Goal: Information Seeking & Learning: Learn about a topic

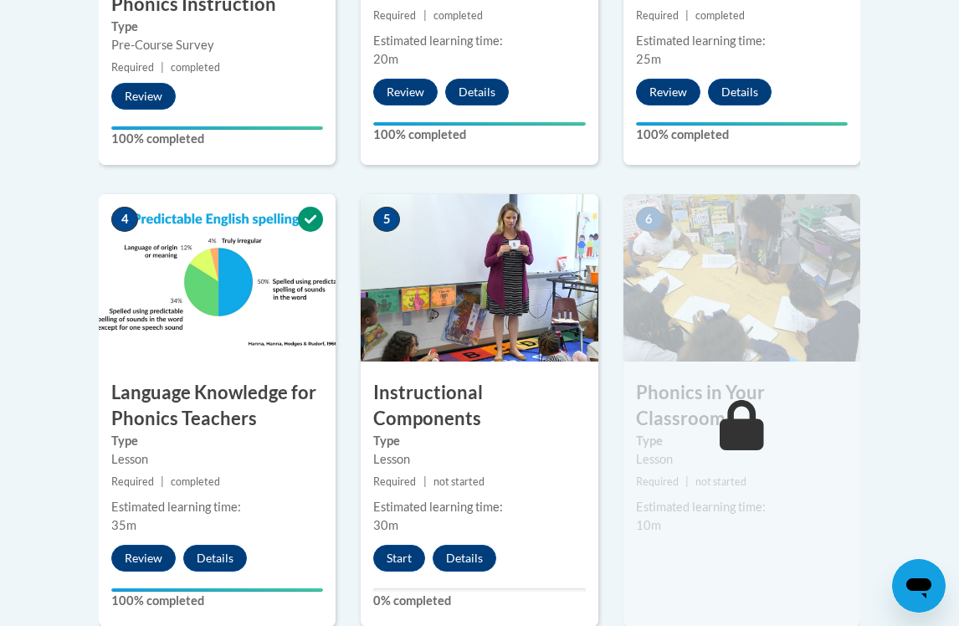
scroll to position [1031, 0]
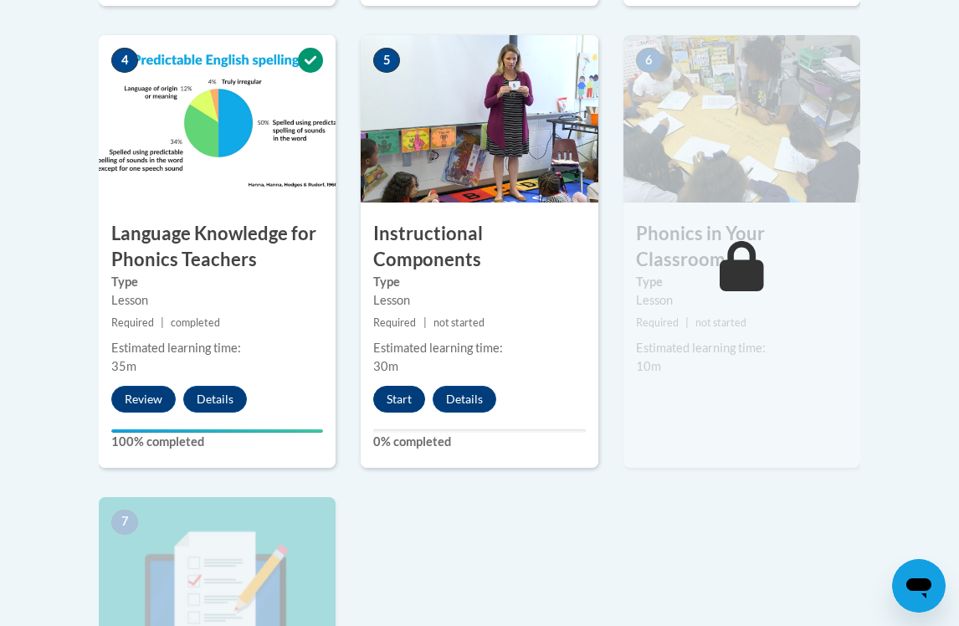
click at [383, 403] on button "Start" at bounding box center [399, 399] width 52 height 27
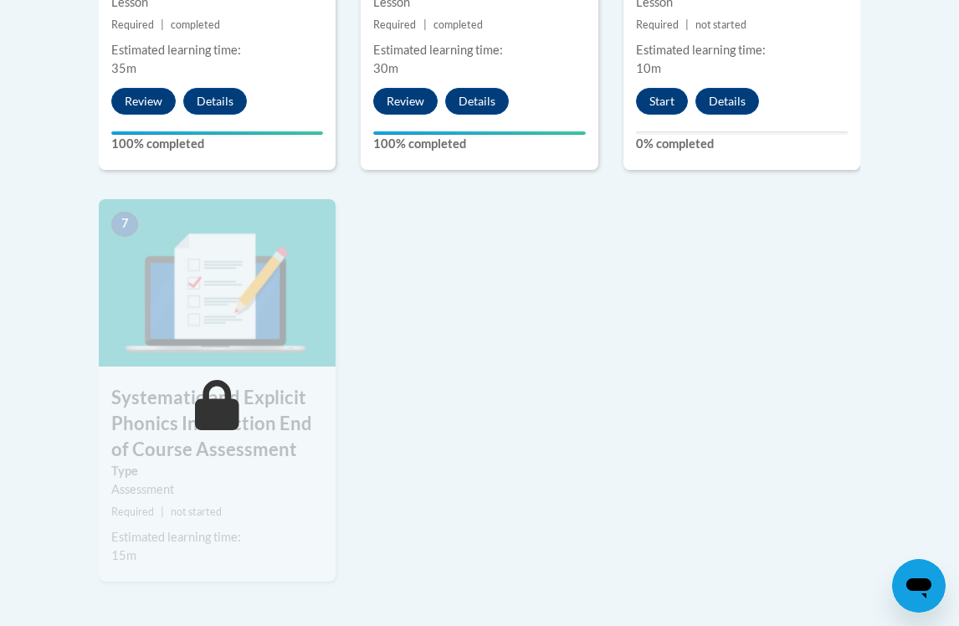
scroll to position [1351, 0]
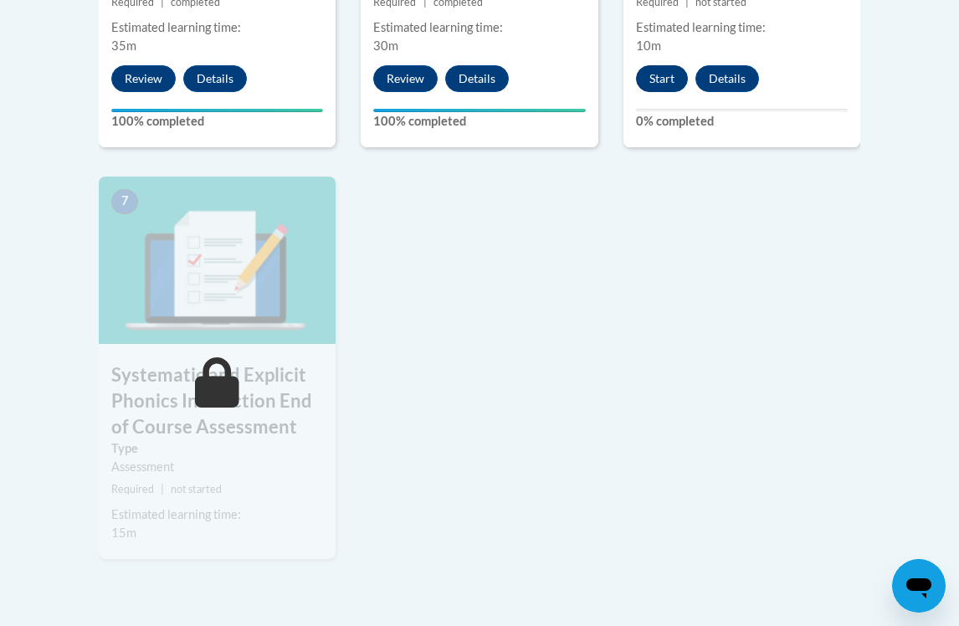
click at [659, 68] on button "Start" at bounding box center [662, 78] width 52 height 27
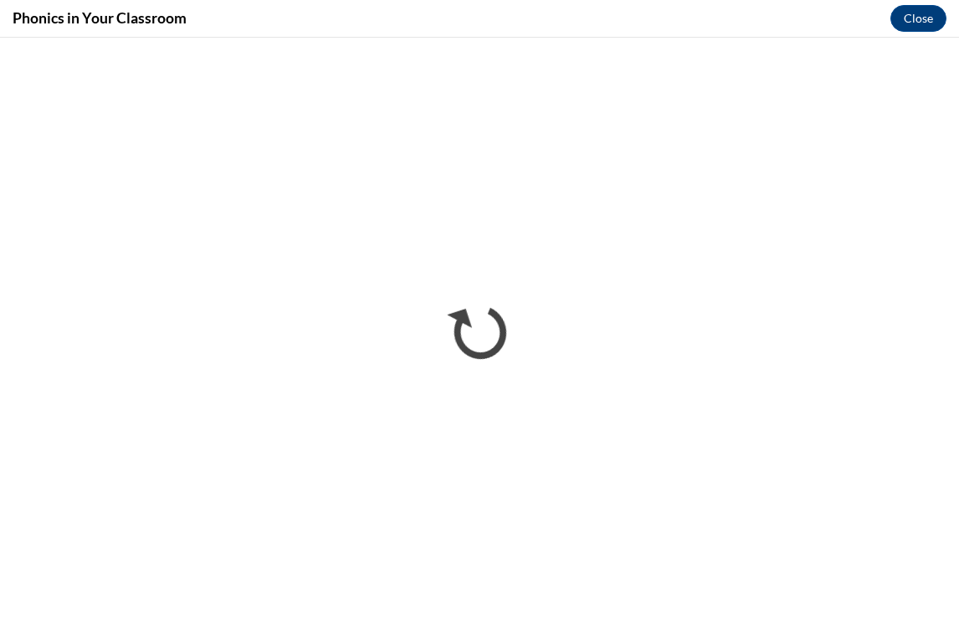
scroll to position [0, 0]
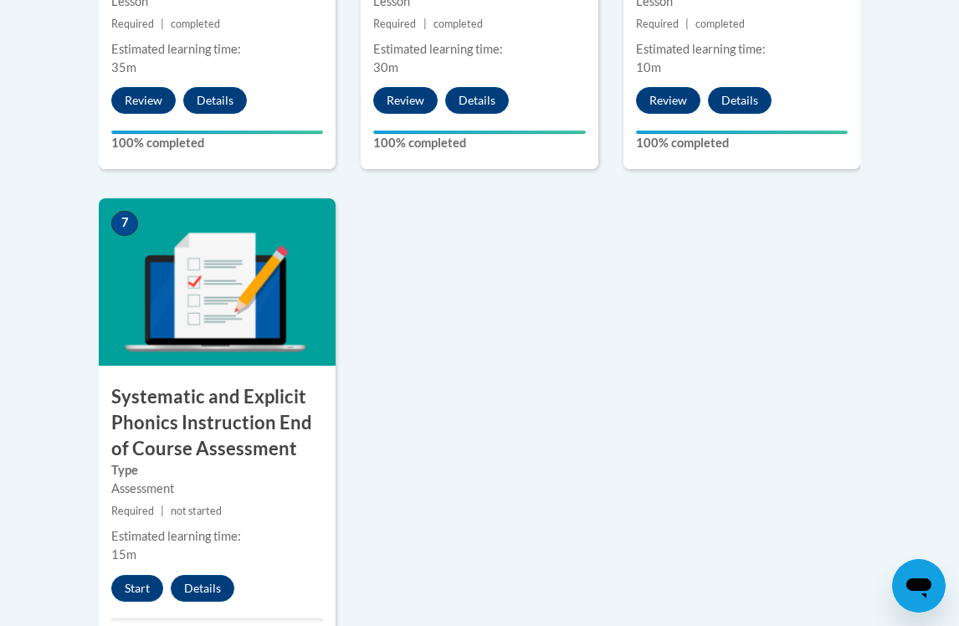
scroll to position [1350, 0]
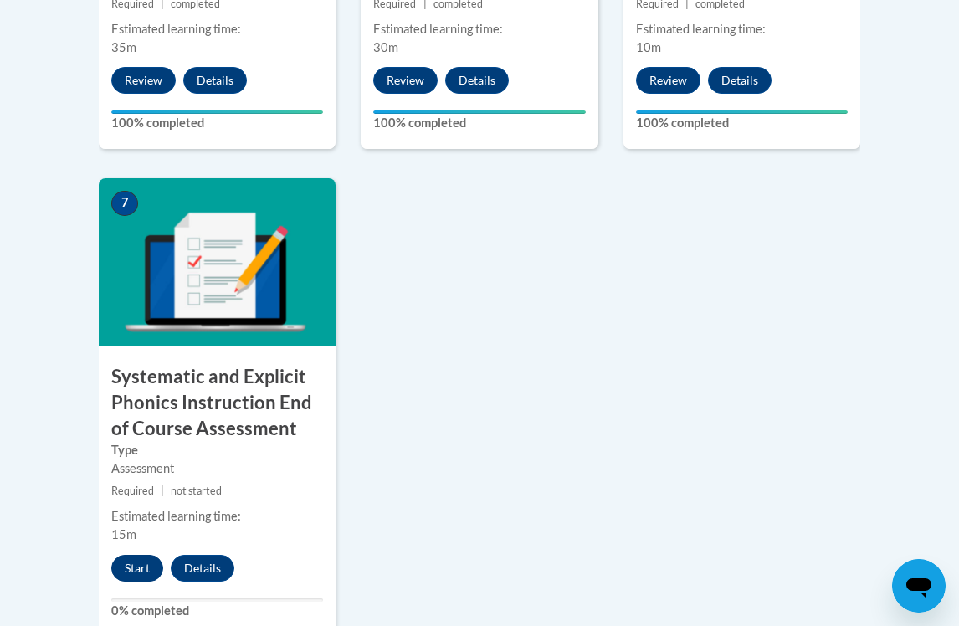
click at [148, 555] on button "Start" at bounding box center [137, 568] width 52 height 27
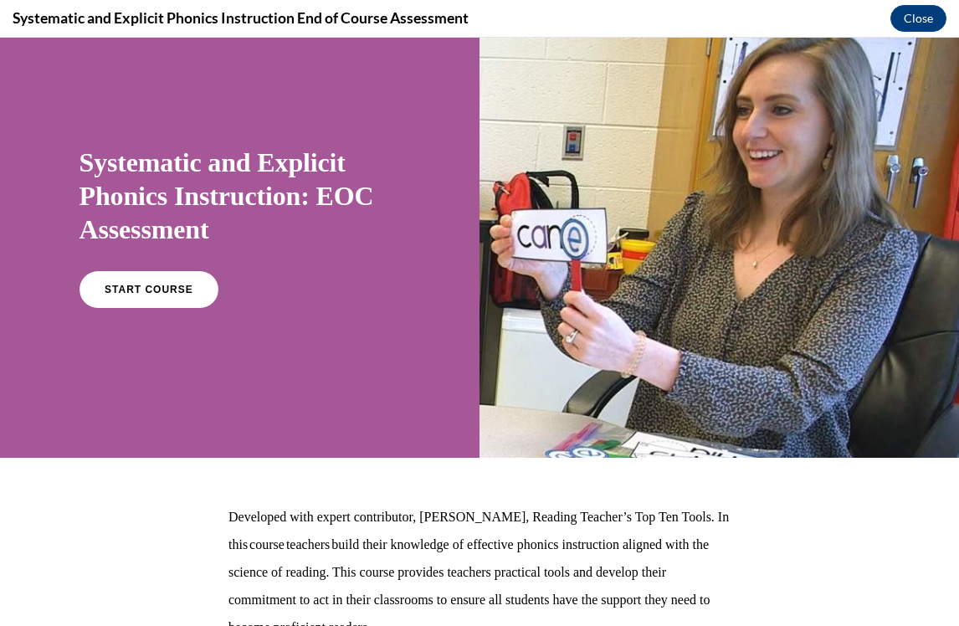
scroll to position [50, 0]
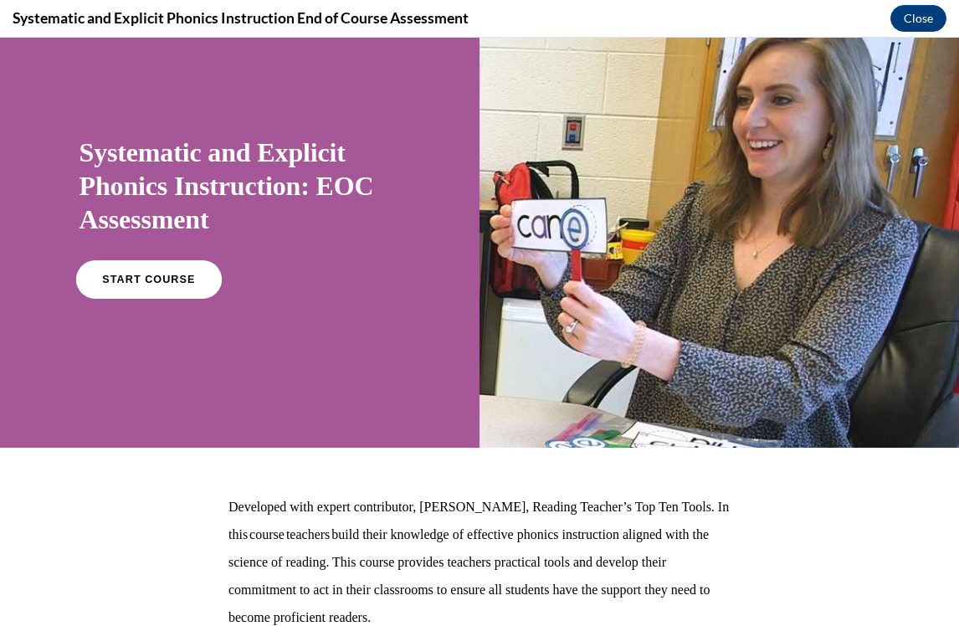
click at [134, 290] on link "START COURSE" at bounding box center [148, 279] width 146 height 38
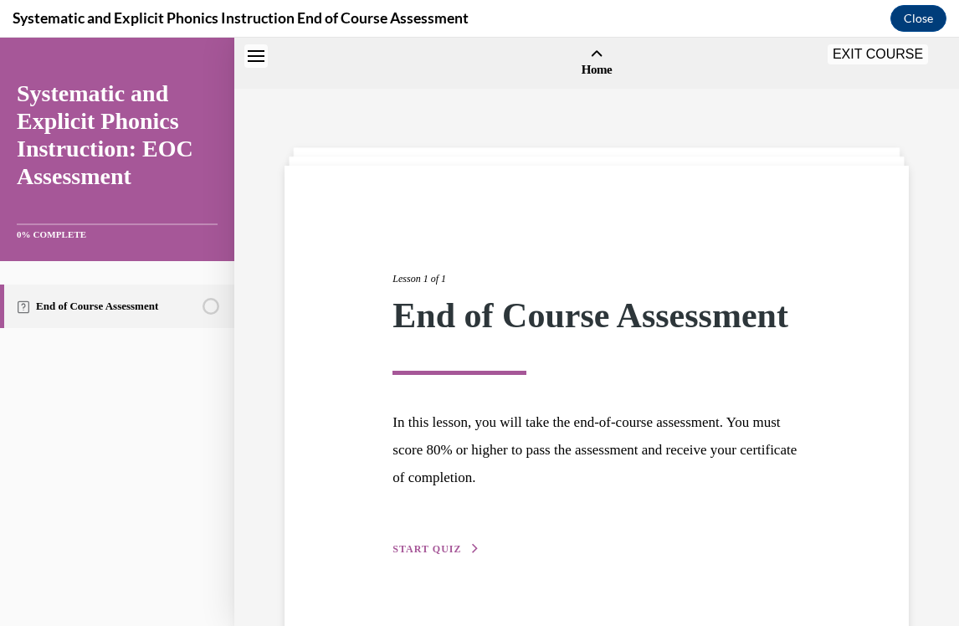
scroll to position [52, 0]
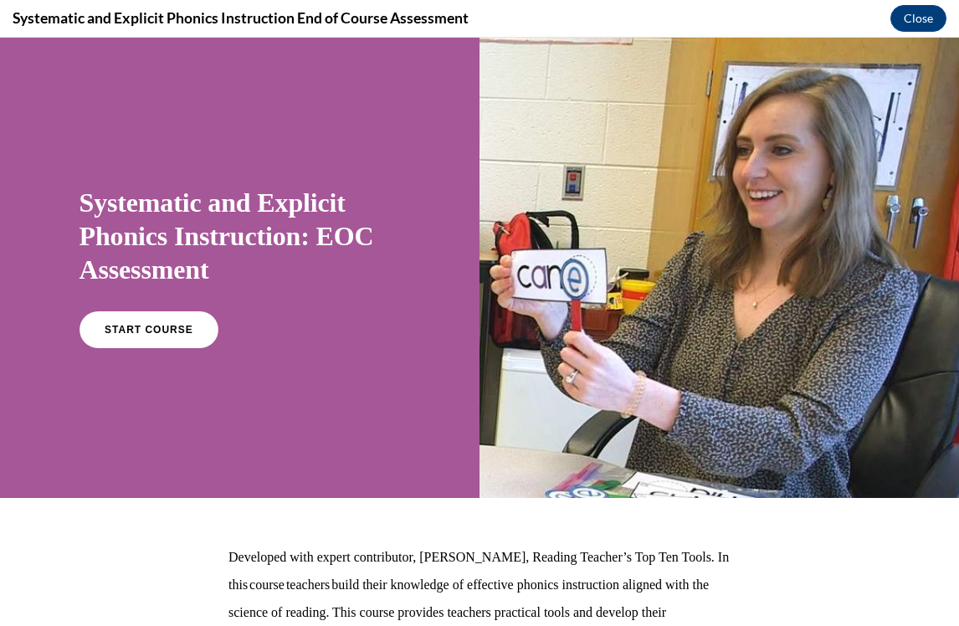
click at [177, 352] on div "START COURSE" at bounding box center [239, 336] width 321 height 51
click at [188, 321] on link "START COURSE" at bounding box center [148, 329] width 146 height 38
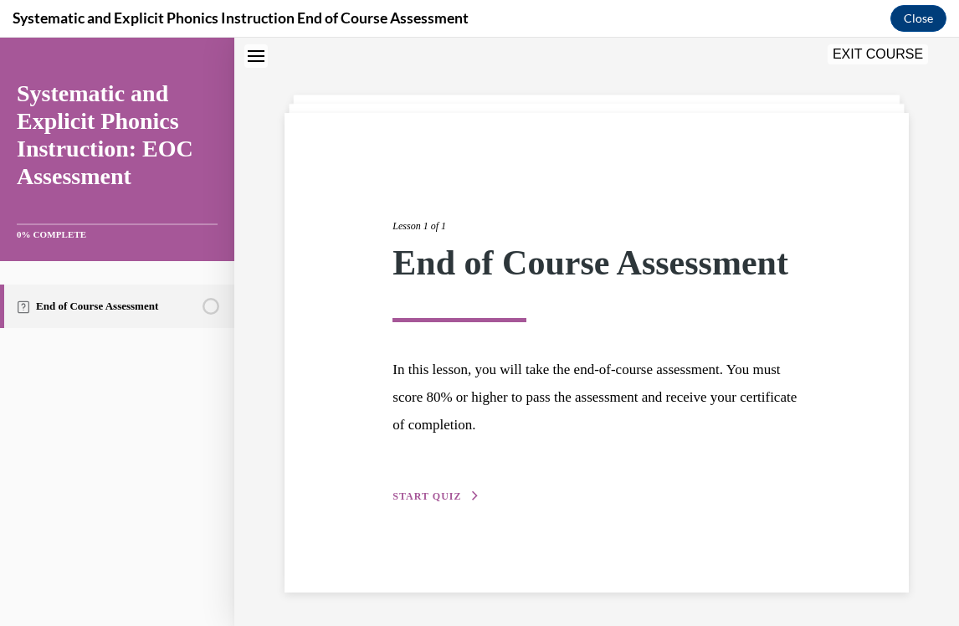
scroll to position [67, 0]
click at [451, 502] on span "START QUIZ" at bounding box center [426, 496] width 69 height 12
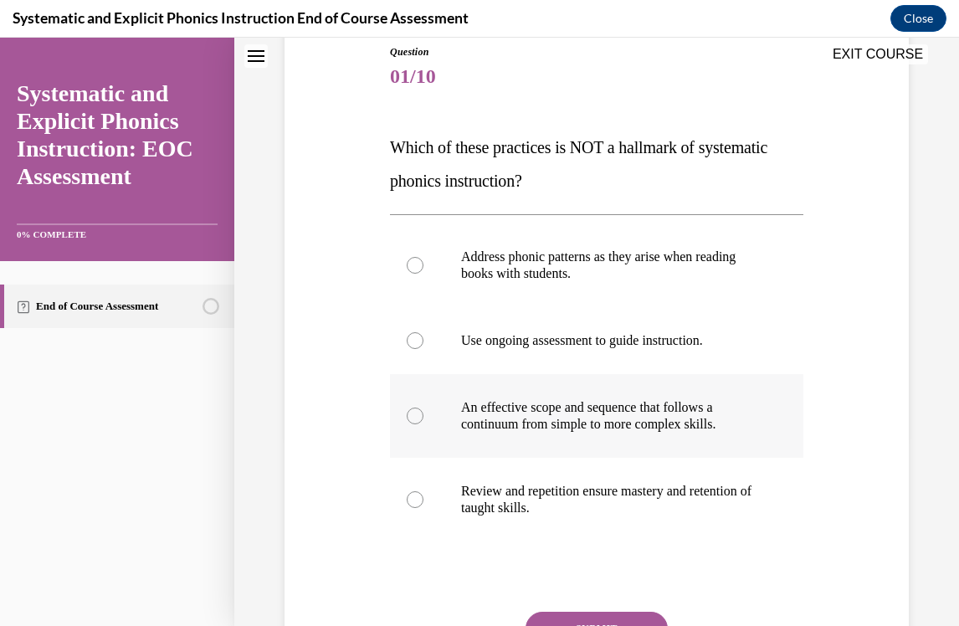
scroll to position [200, 0]
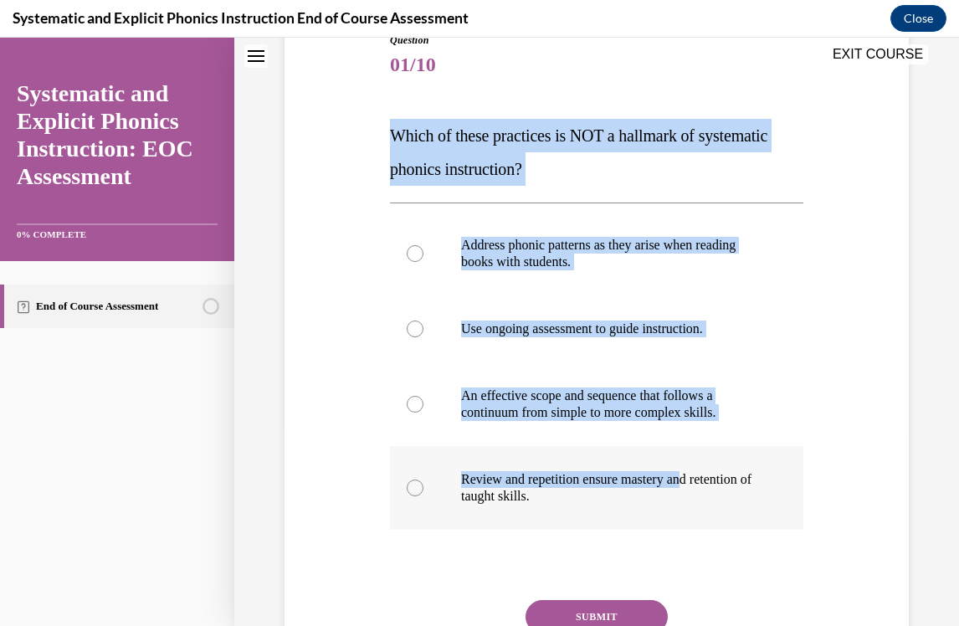
drag, startPoint x: 394, startPoint y: 134, endPoint x: 701, endPoint y: 486, distance: 467.4
click at [701, 486] on div "Question 01/10 Which of these practices is NOT a hallmark of systematic phonics…" at bounding box center [596, 385] width 413 height 705
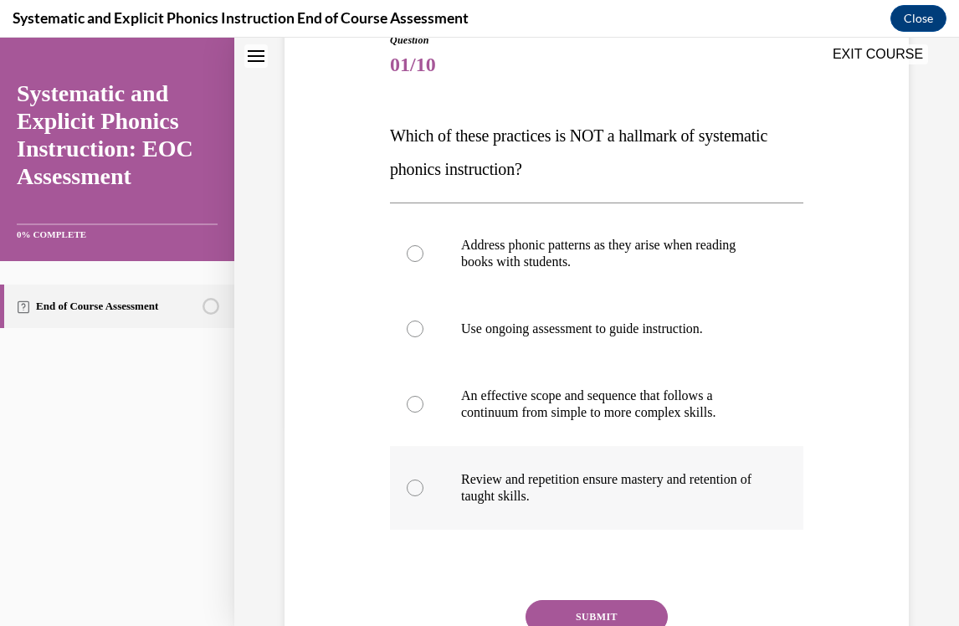
click at [613, 487] on p "Review and repetition ensure mastery and retention of taught skills." at bounding box center [611, 487] width 300 height 33
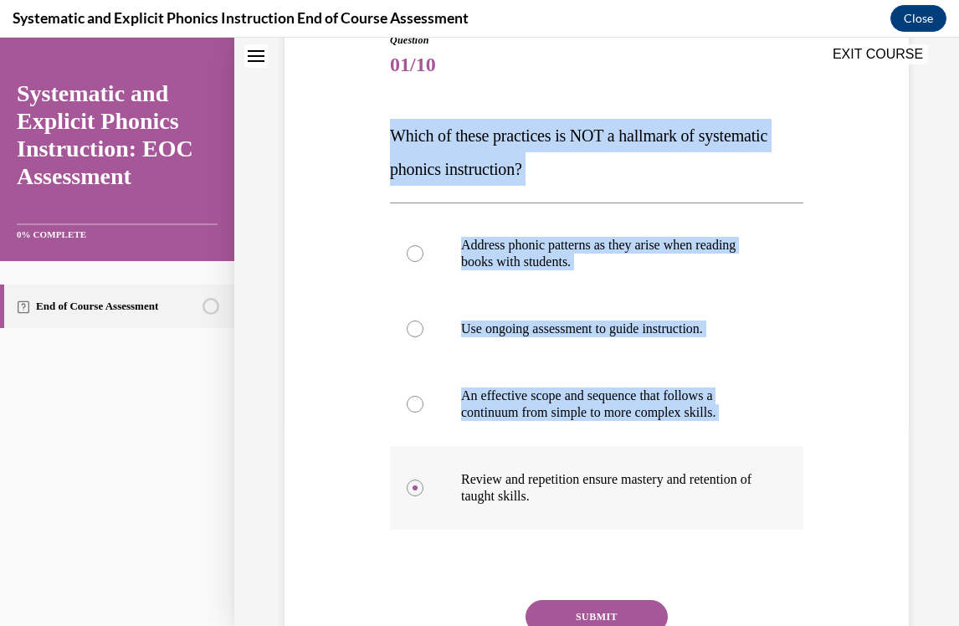
drag, startPoint x: 384, startPoint y: 135, endPoint x: 666, endPoint y: 510, distance: 469.1
click at [666, 510] on div "Question 01/10 Which of these practices is NOT a hallmark of systematic phonics…" at bounding box center [596, 359] width 633 height 755
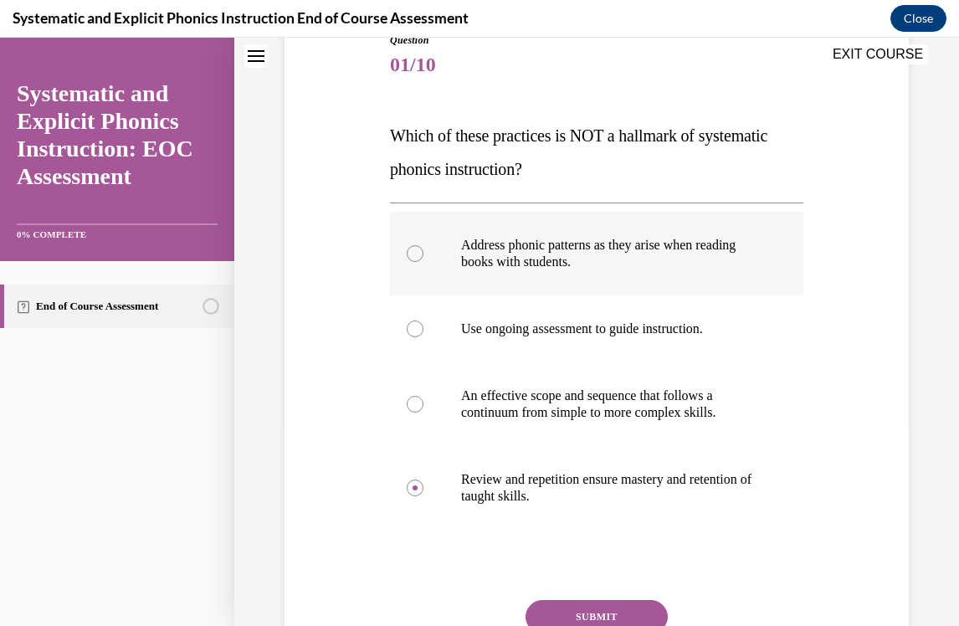
click at [459, 223] on div at bounding box center [596, 254] width 413 height 84
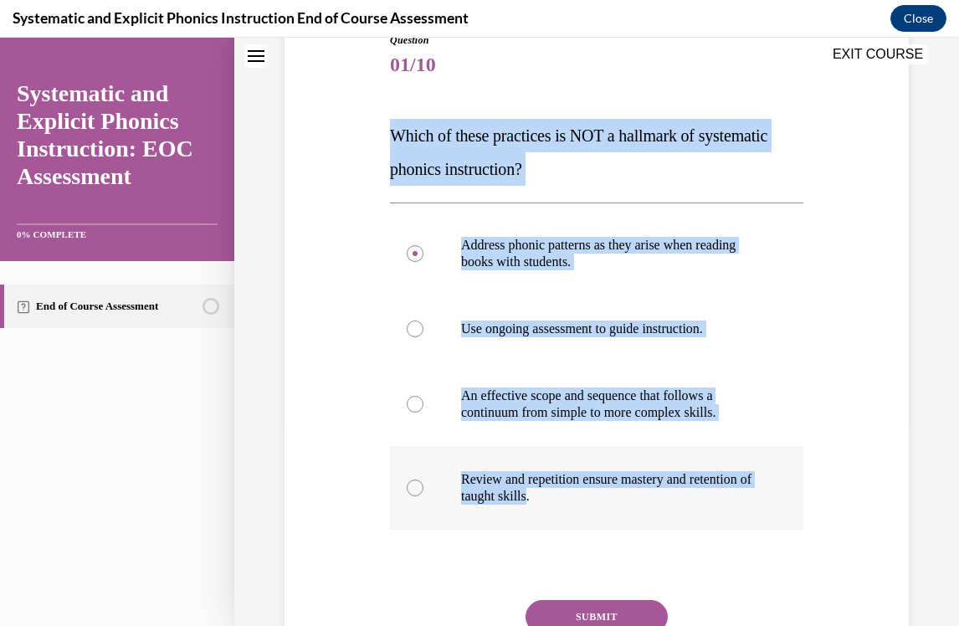
drag, startPoint x: 392, startPoint y: 134, endPoint x: 604, endPoint y: 495, distance: 418.6
click at [604, 495] on div "Question 01/10 Which of these practices is NOT a hallmark of systematic phonics…" at bounding box center [596, 385] width 413 height 705
copy div "Which of these practices is NOT a hallmark of systematic phonics instruction? A…"
click at [562, 266] on p "Address phonic patterns as they arise when reading books with students." at bounding box center [611, 253] width 300 height 33
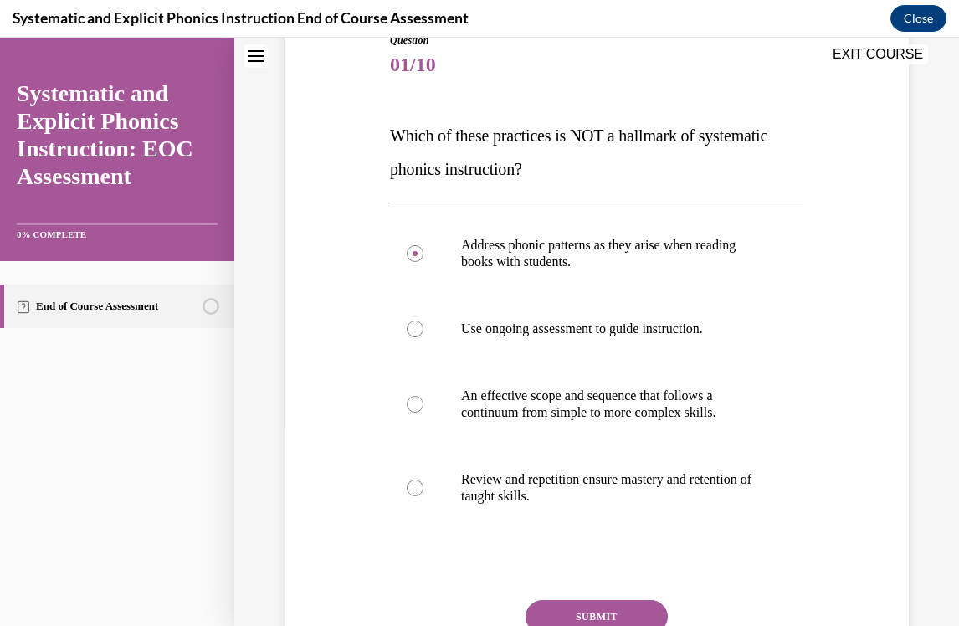
click at [587, 606] on button "SUBMIT" at bounding box center [597, 616] width 142 height 33
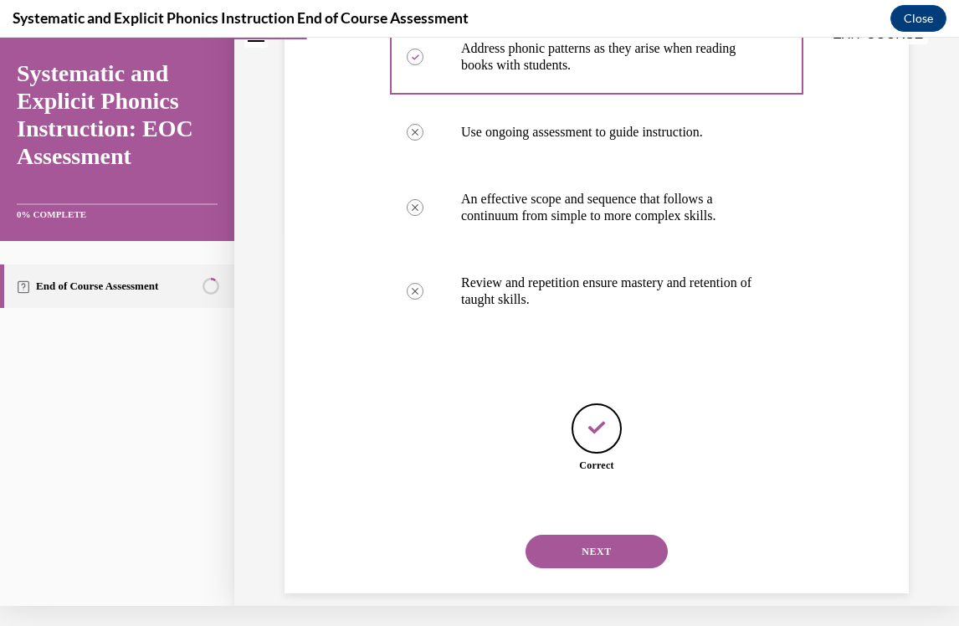
scroll to position [377, 0]
click at [595, 539] on button "NEXT" at bounding box center [597, 550] width 142 height 33
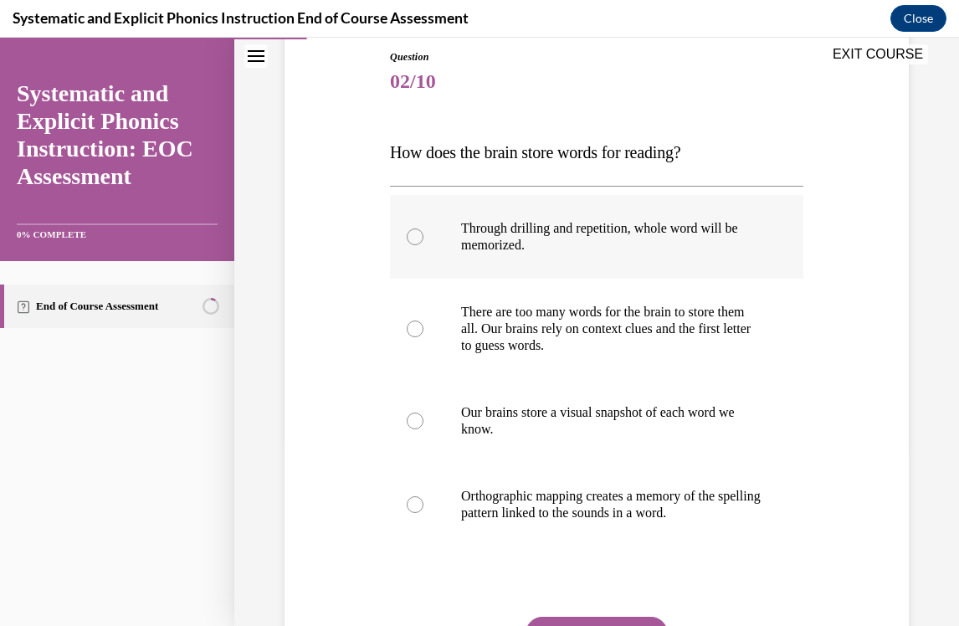
scroll to position [186, 0]
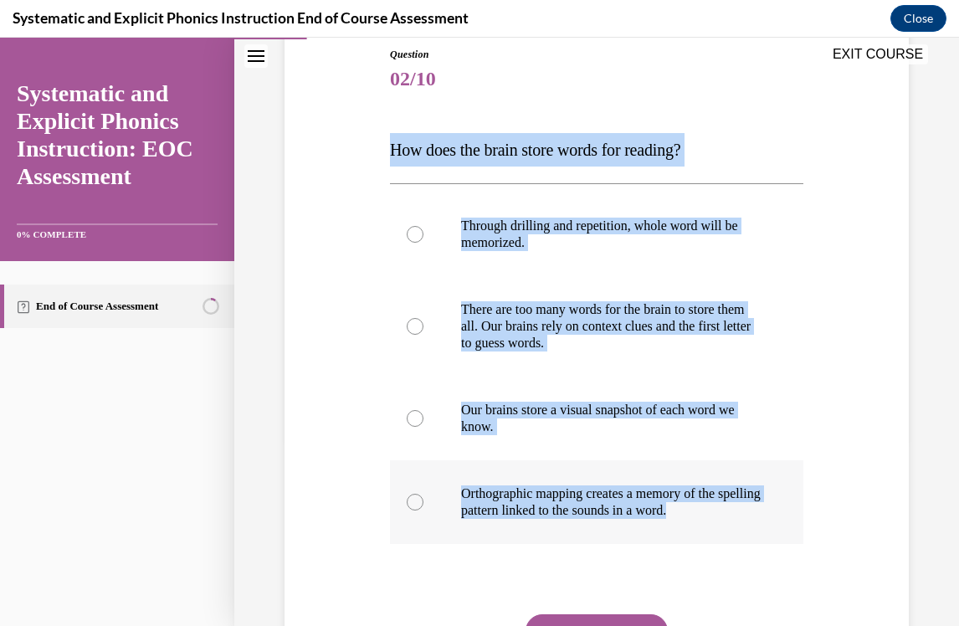
drag, startPoint x: 389, startPoint y: 152, endPoint x: 740, endPoint y: 516, distance: 505.4
click at [740, 516] on div "Question 02/10 How does the brain store words for reading? Through drilling and…" at bounding box center [597, 387] width 422 height 730
copy div "How does the brain store words for reading? Through drilling and repetition, wh…"
click at [565, 497] on p "Orthographic mapping creates a memory of the spelling pattern linked to the sou…" at bounding box center [611, 501] width 300 height 33
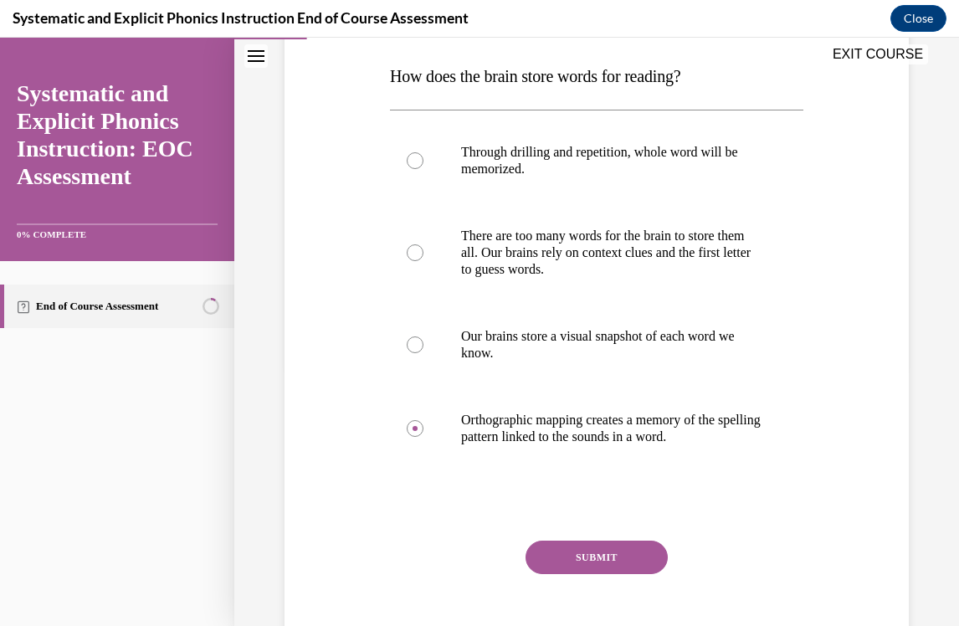
click at [580, 558] on button "SUBMIT" at bounding box center [597, 557] width 142 height 33
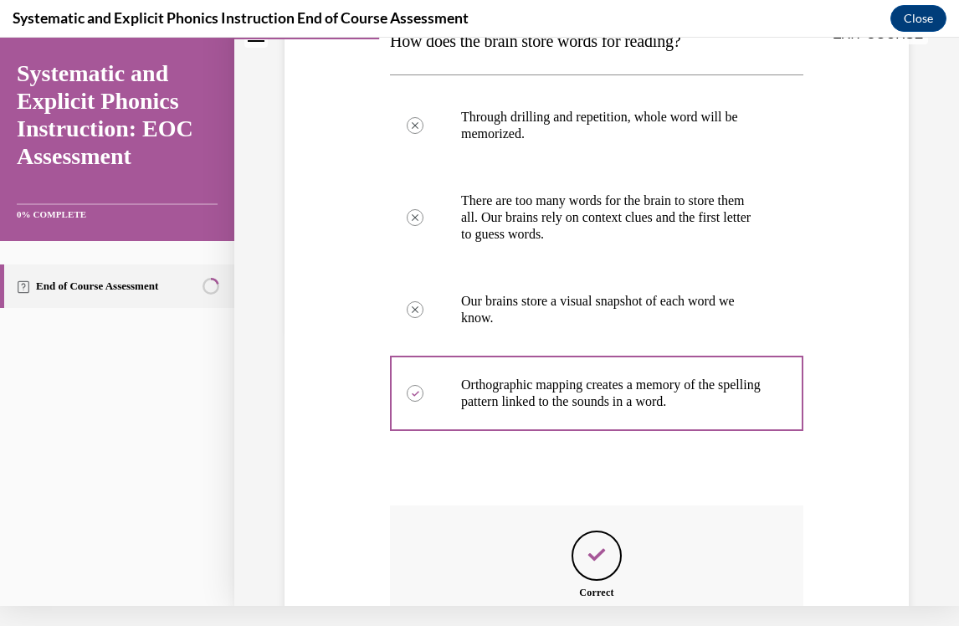
scroll to position [459, 0]
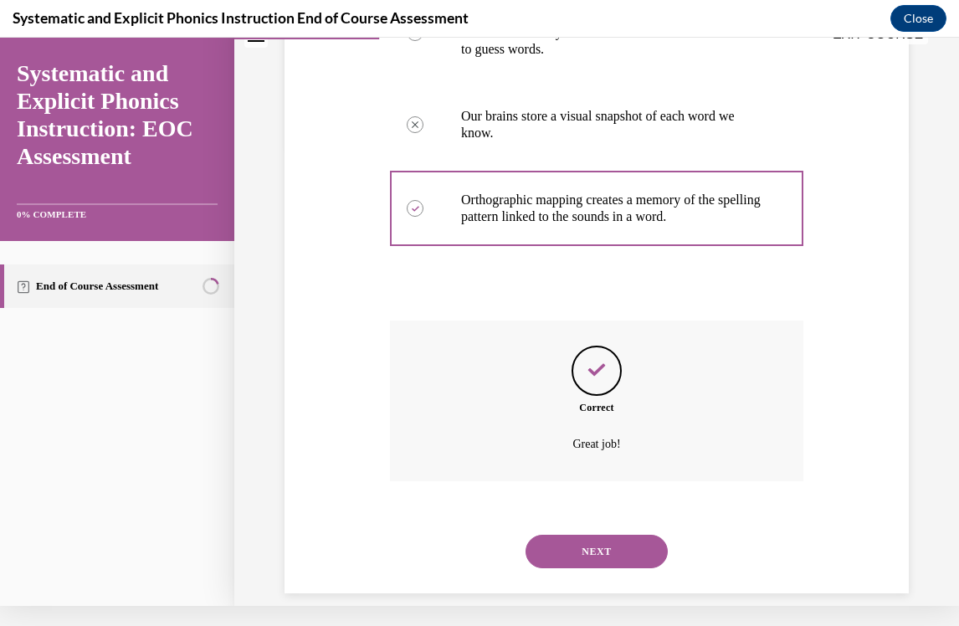
click at [592, 535] on button "NEXT" at bounding box center [597, 551] width 142 height 33
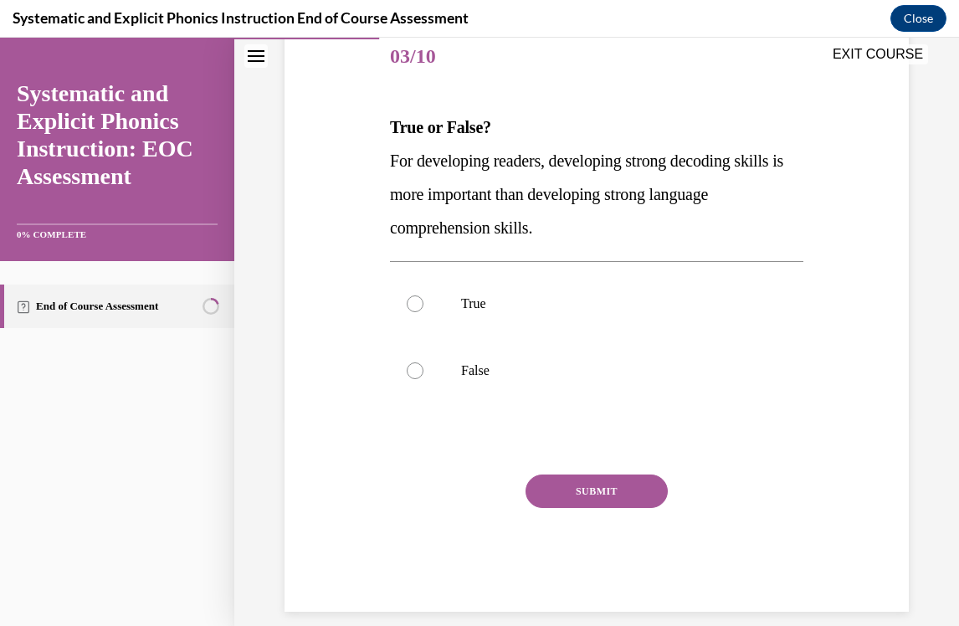
scroll to position [208, 0]
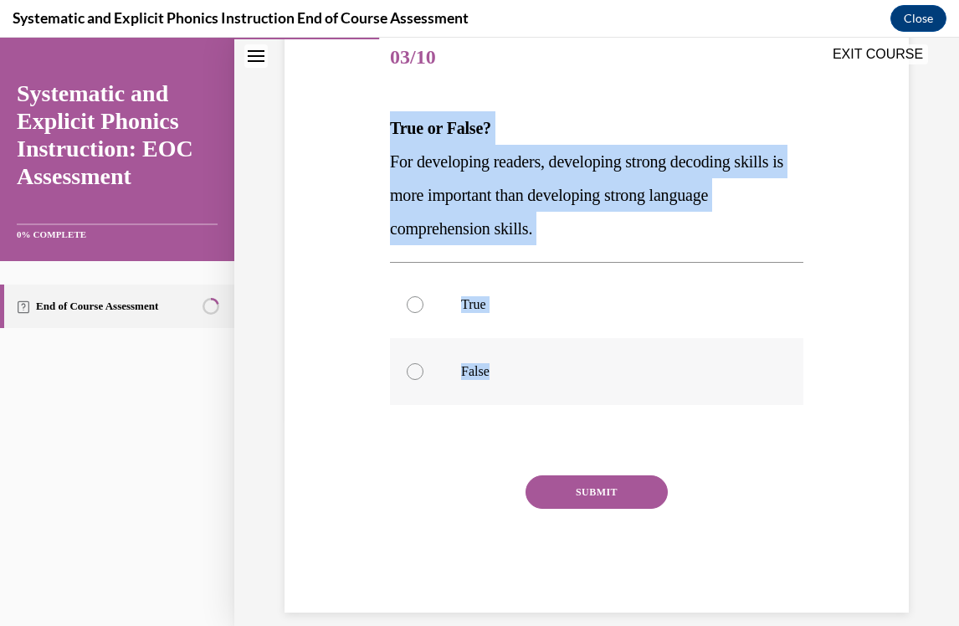
drag, startPoint x: 392, startPoint y: 127, endPoint x: 510, endPoint y: 372, distance: 272.1
click at [510, 372] on div "Question 03/10 True or False? For developing readers, developing strong decodin…" at bounding box center [596, 318] width 413 height 587
copy div "True or False? For developing readers, developing strong decoding skills is mor…"
click at [521, 367] on p "False" at bounding box center [611, 371] width 300 height 17
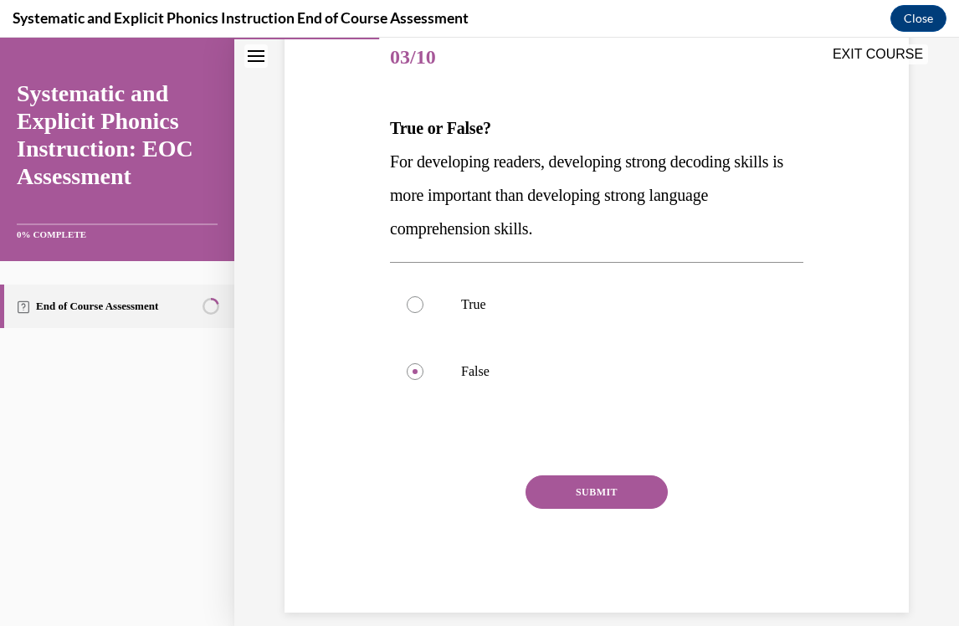
click at [565, 483] on button "SUBMIT" at bounding box center [597, 491] width 142 height 33
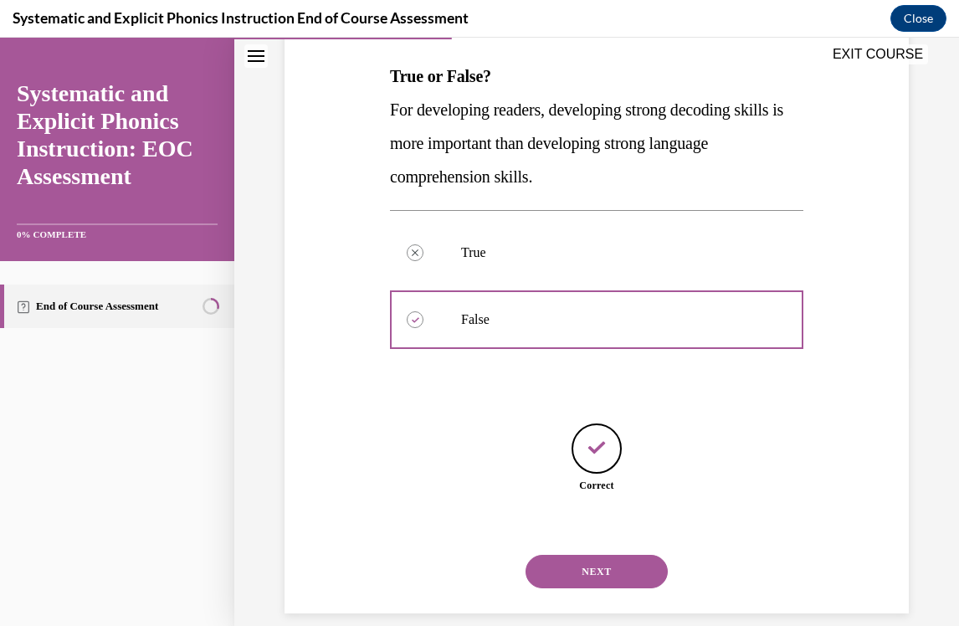
scroll to position [260, 0]
click at [590, 554] on button "NEXT" at bounding box center [597, 570] width 142 height 33
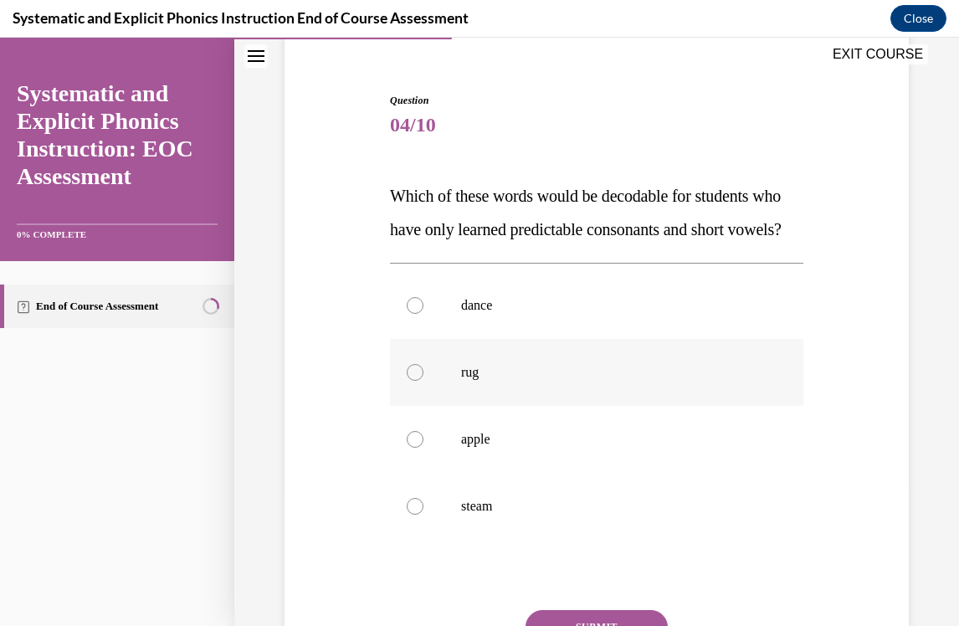
scroll to position [151, 0]
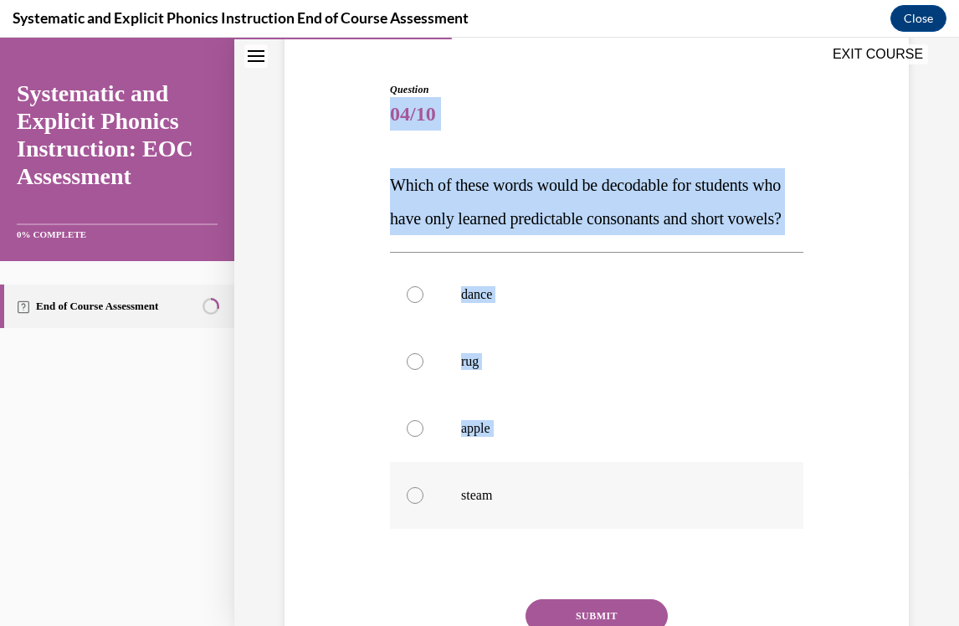
drag, startPoint x: 390, startPoint y: 103, endPoint x: 500, endPoint y: 557, distance: 467.6
click at [500, 557] on div "Question 04/10 Which of these words would be decodable for students who have on…" at bounding box center [596, 409] width 413 height 654
click at [460, 105] on span "04/10" at bounding box center [596, 113] width 413 height 33
drag, startPoint x: 394, startPoint y: 186, endPoint x: 520, endPoint y: 540, distance: 375.8
click at [520, 540] on div "Question 04/10 Which of these words would be decodable for students who have on…" at bounding box center [596, 409] width 413 height 654
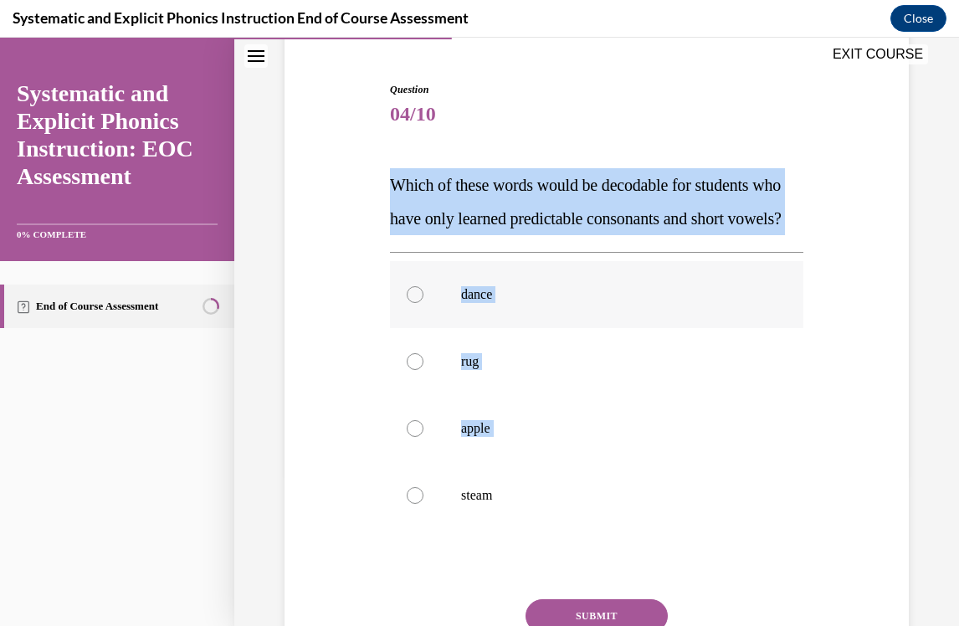
copy div "Which of these words would be decodable for students who have only learned pred…"
click at [495, 381] on div at bounding box center [596, 361] width 413 height 67
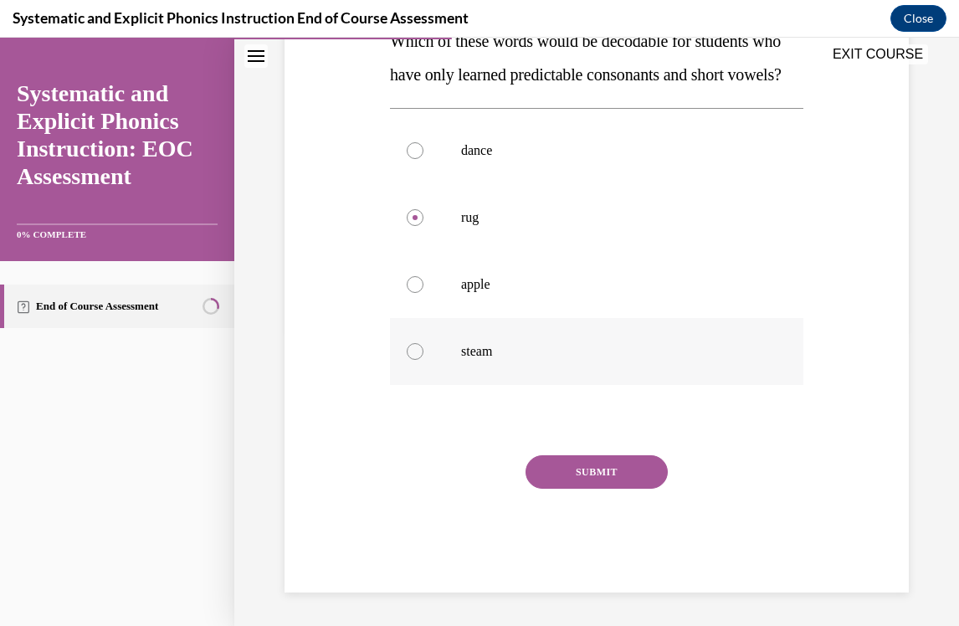
scroll to position [308, 0]
click at [591, 511] on div "SUBMIT" at bounding box center [596, 497] width 413 height 84
click at [597, 488] on button "SUBMIT" at bounding box center [597, 471] width 142 height 33
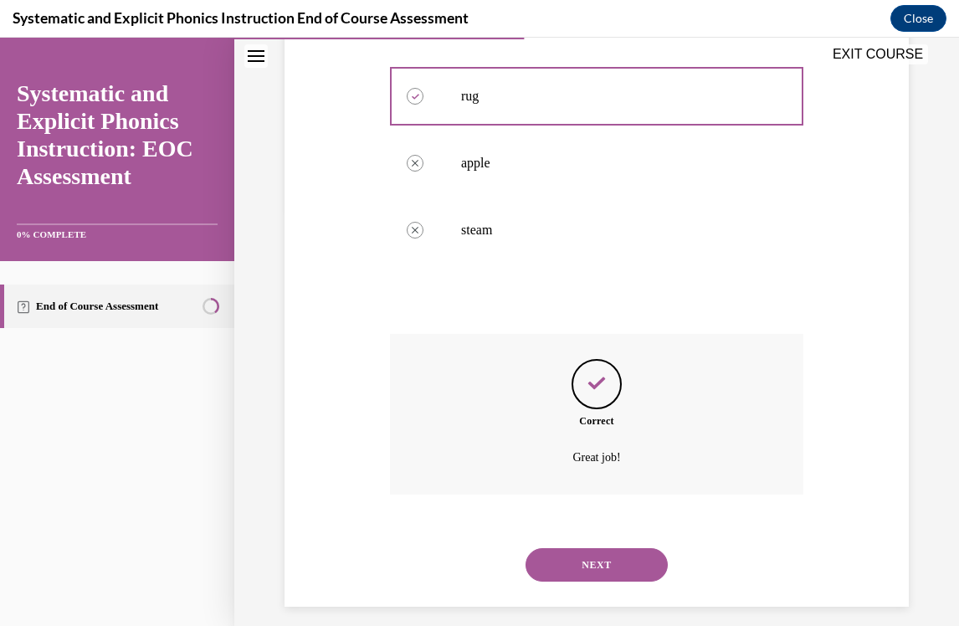
scroll to position [443, 0]
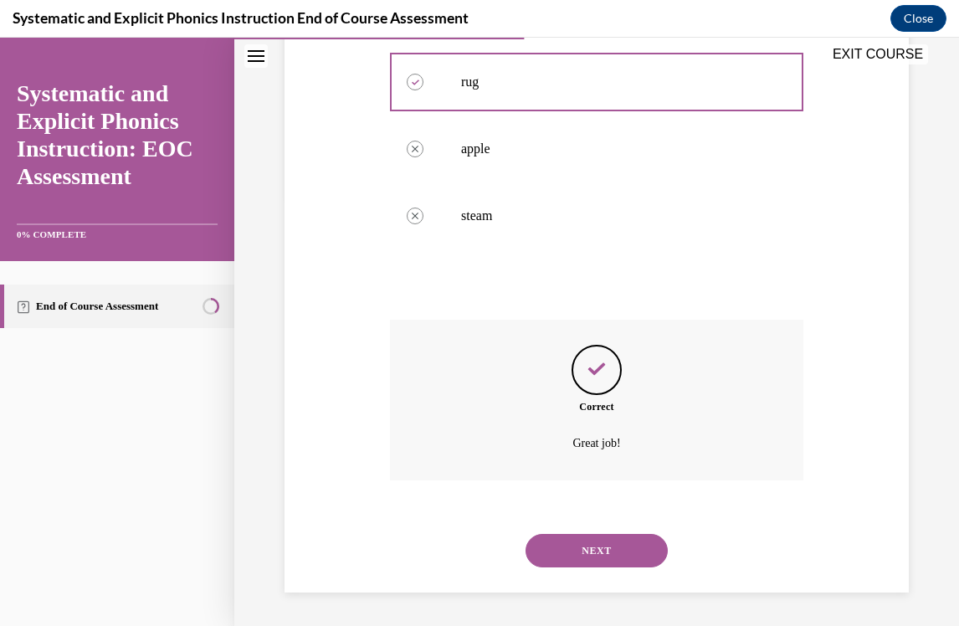
click at [573, 561] on button "NEXT" at bounding box center [597, 550] width 142 height 33
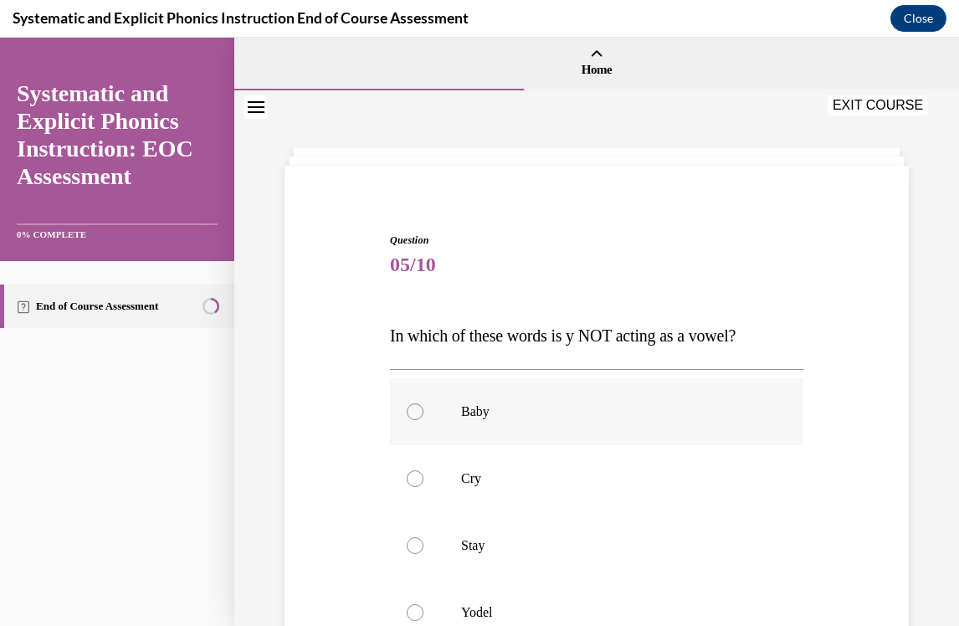
scroll to position [94, 0]
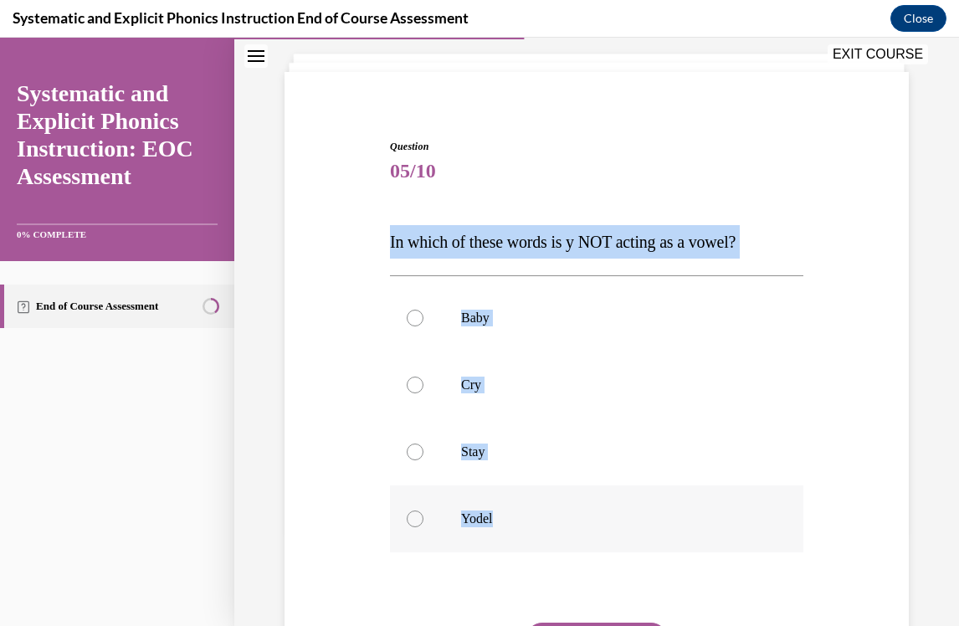
drag, startPoint x: 390, startPoint y: 234, endPoint x: 561, endPoint y: 519, distance: 331.8
click at [561, 519] on div "Question 05/10 In which of these words is y NOT acting as a vowel? Baby Cry Sta…" at bounding box center [596, 449] width 413 height 621
copy div "In which of these words is y NOT acting as a vowel? Baby Cry Stay Yodel"
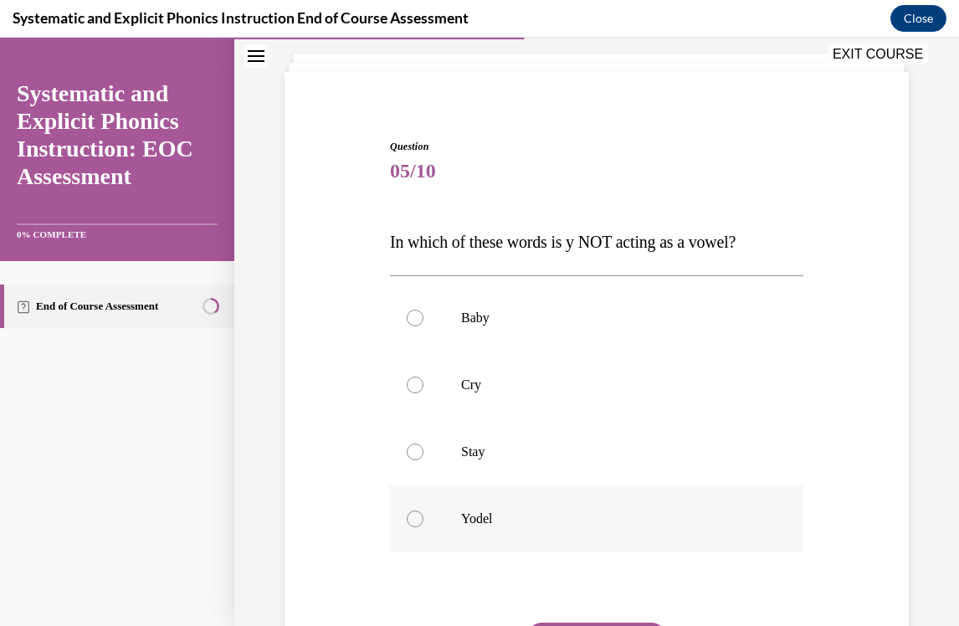
click at [479, 510] on div at bounding box center [596, 518] width 413 height 67
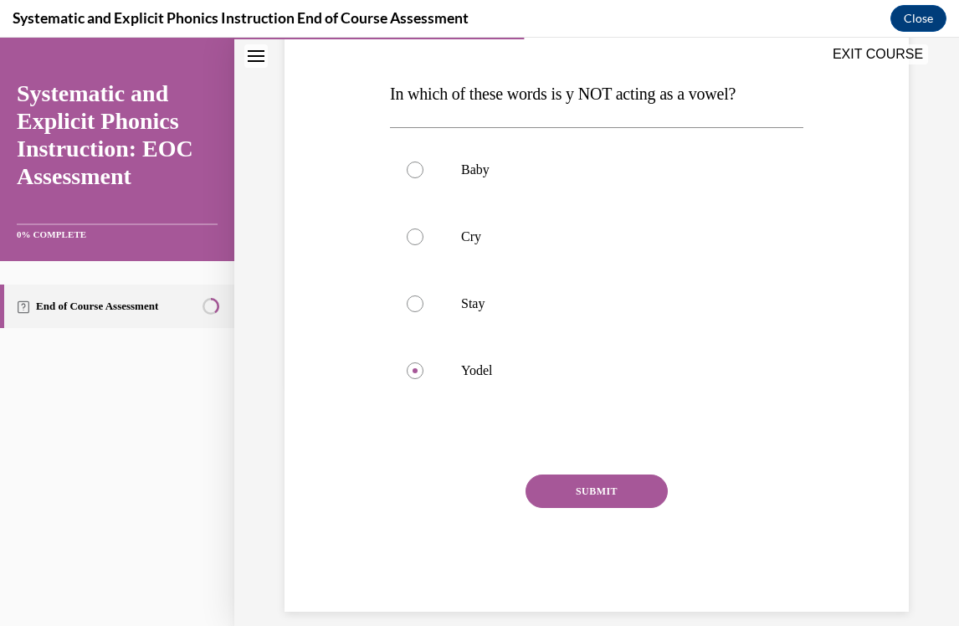
click at [602, 483] on button "SUBMIT" at bounding box center [597, 490] width 142 height 33
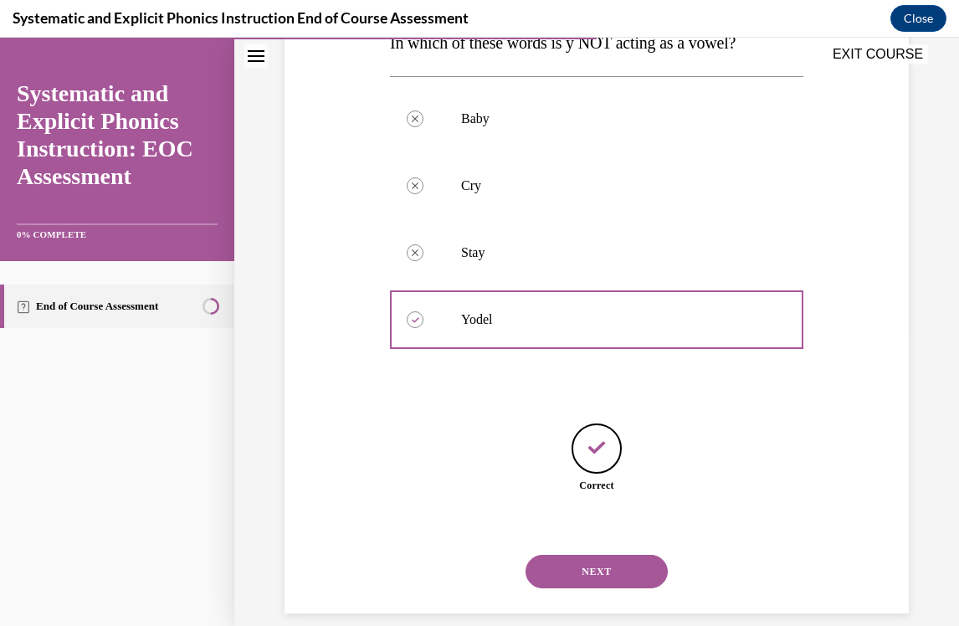
scroll to position [294, 0]
click at [595, 558] on button "NEXT" at bounding box center [597, 570] width 142 height 33
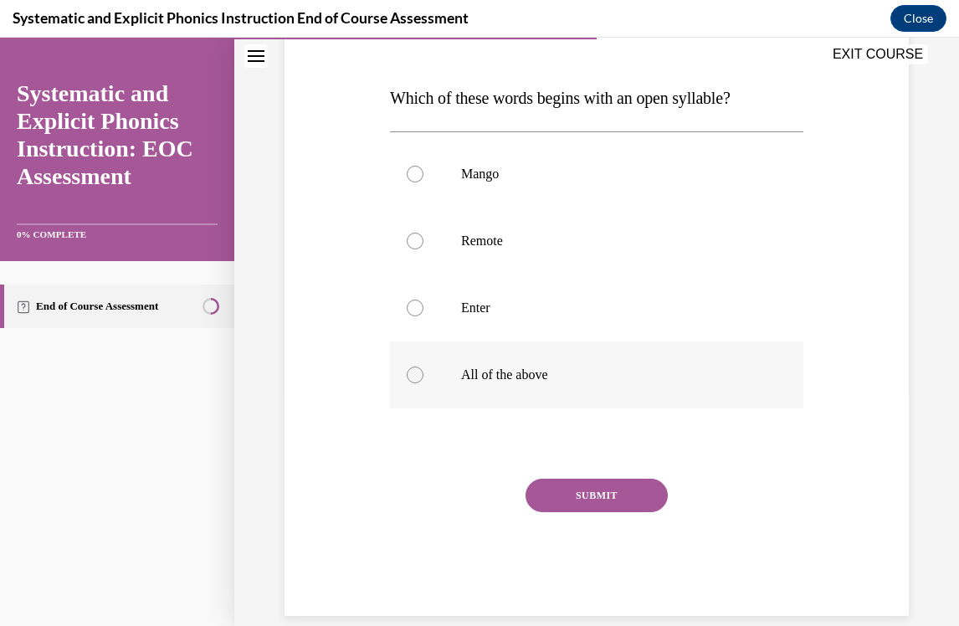
scroll to position [74, 0]
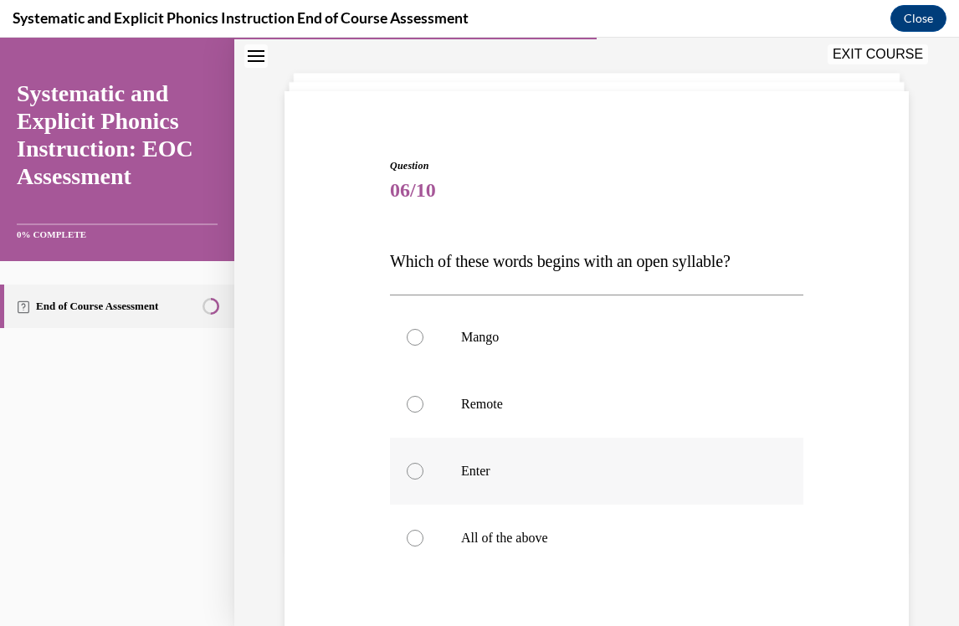
click at [494, 473] on p "Enter" at bounding box center [611, 471] width 300 height 17
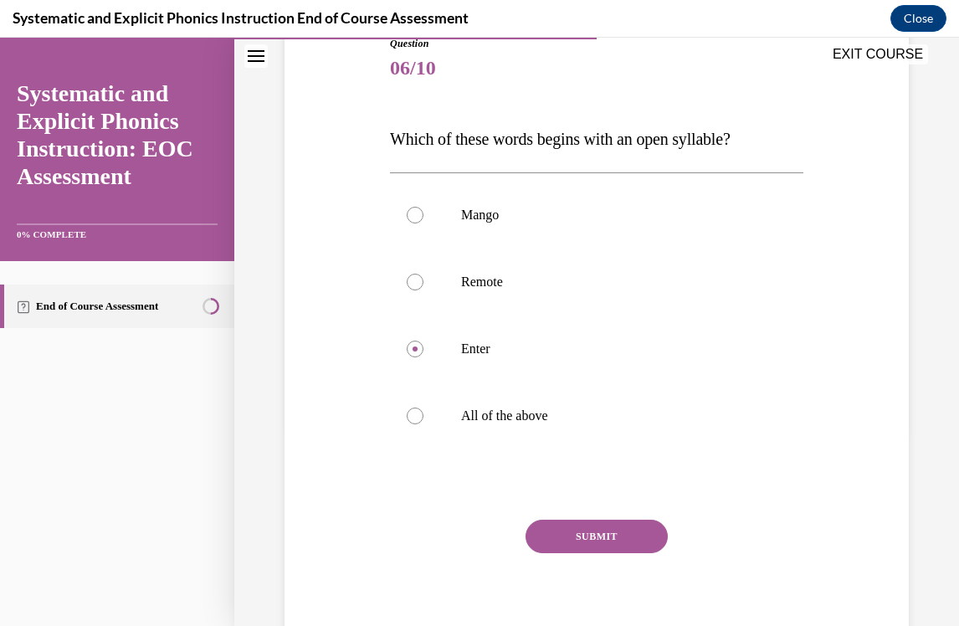
click at [560, 539] on button "SUBMIT" at bounding box center [597, 536] width 142 height 33
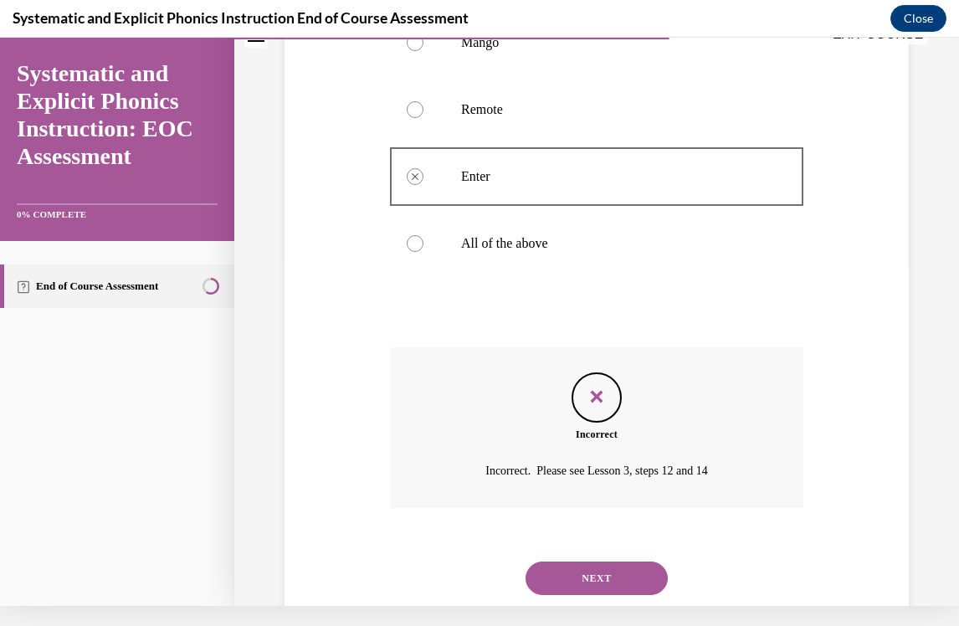
scroll to position [376, 0]
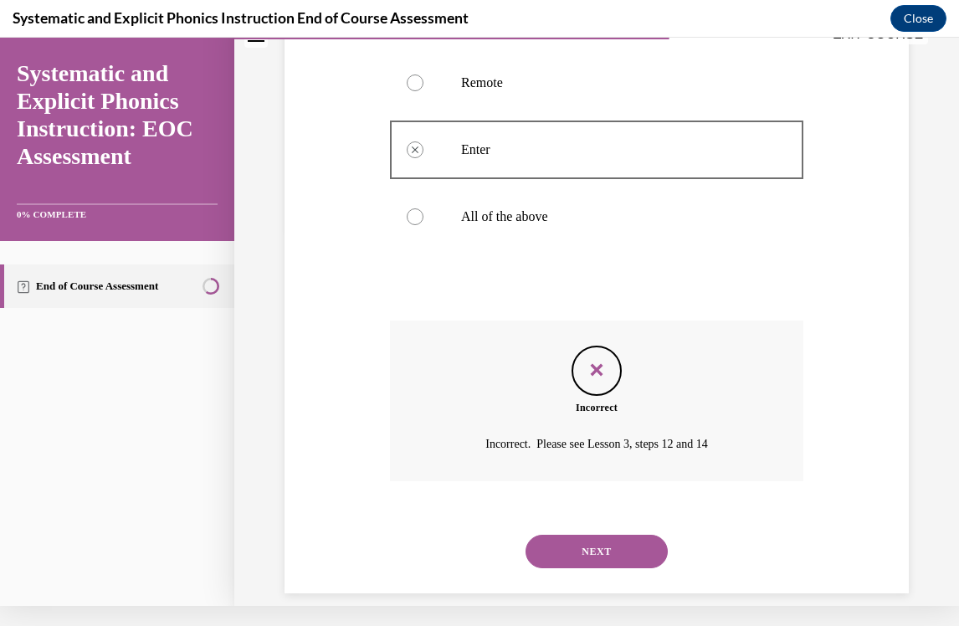
click at [587, 535] on button "NEXT" at bounding box center [597, 551] width 142 height 33
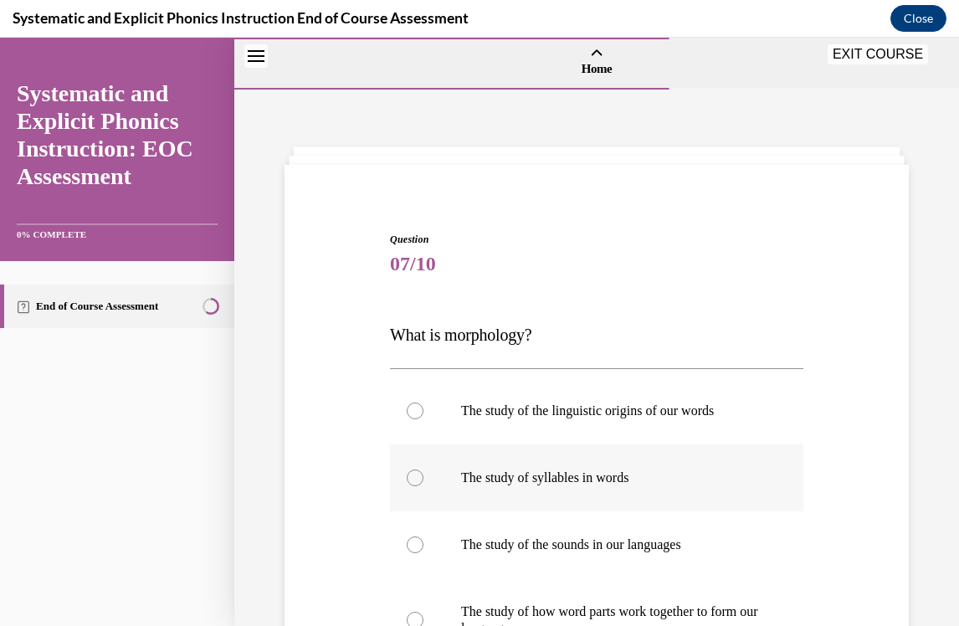
scroll to position [103, 0]
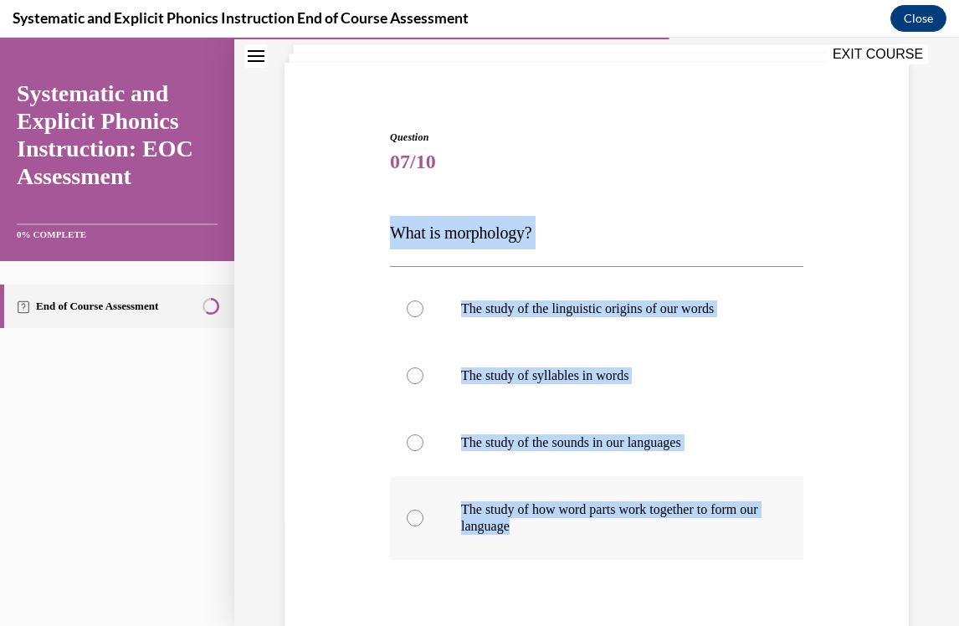
drag, startPoint x: 392, startPoint y: 222, endPoint x: 538, endPoint y: 529, distance: 340.2
click at [538, 529] on div "Question 07/10 What is morphology? The study of the linguistic origins of our w…" at bounding box center [596, 449] width 413 height 638
copy div "What is morphology? The study of the linguistic origins of our words The study …"
click at [642, 509] on p "The study of how word parts work together to form our language" at bounding box center [611, 517] width 300 height 33
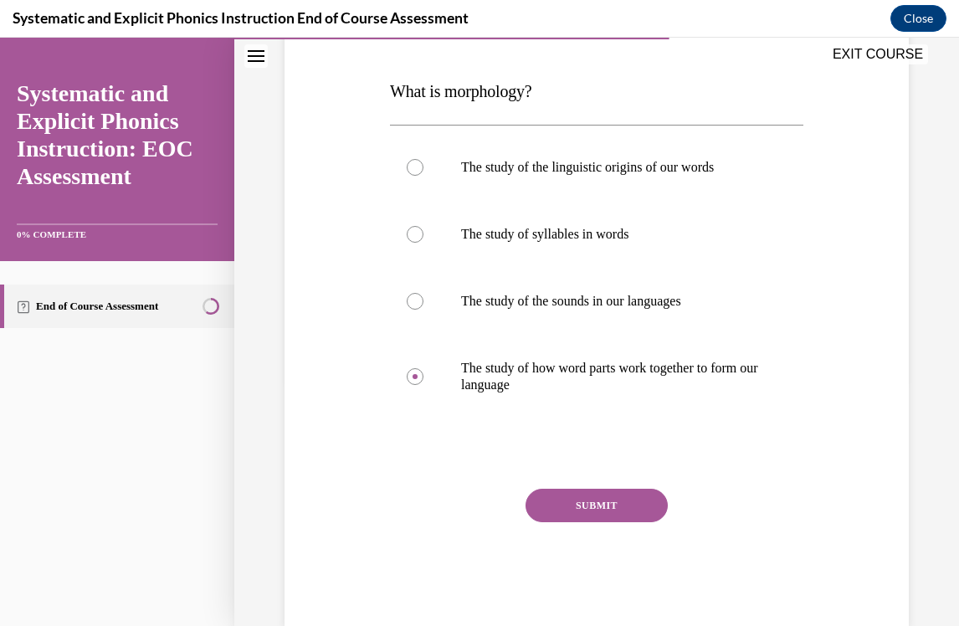
click at [614, 515] on button "SUBMIT" at bounding box center [597, 505] width 142 height 33
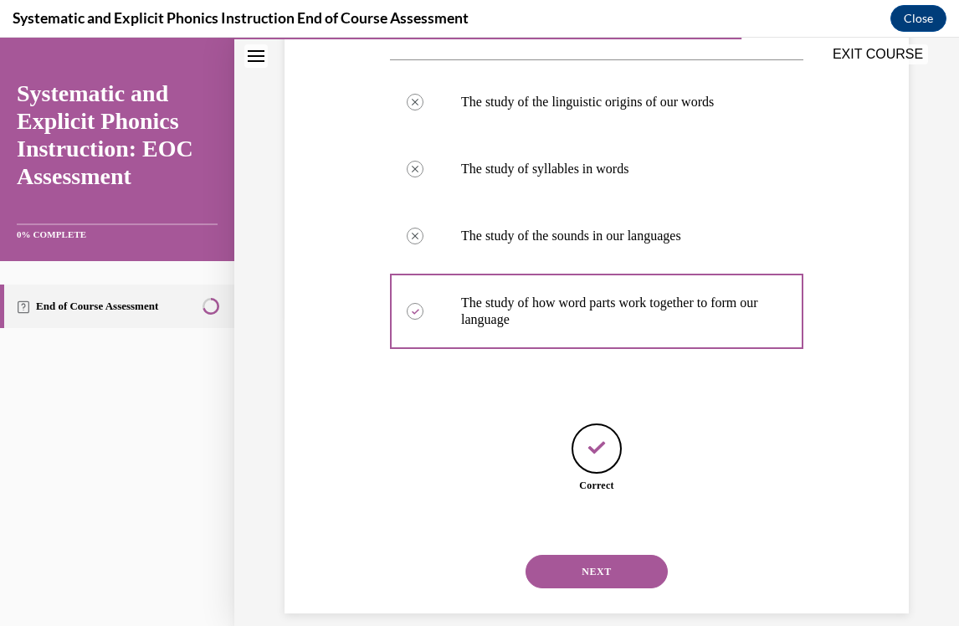
click at [608, 567] on button "NEXT" at bounding box center [597, 571] width 142 height 33
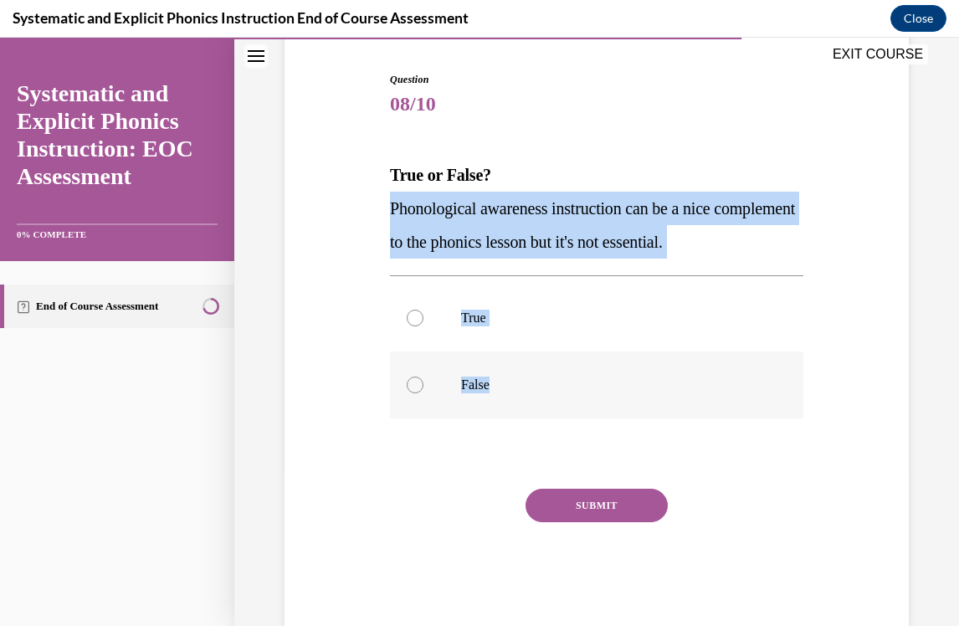
drag, startPoint x: 392, startPoint y: 210, endPoint x: 523, endPoint y: 385, distance: 218.2
click at [522, 385] on div "Question 08/10 True or False? Phonological awareness instruction can be a nice …" at bounding box center [596, 349] width 413 height 554
copy div "Phonological awareness instruction can be a nice complement to the phonics less…"
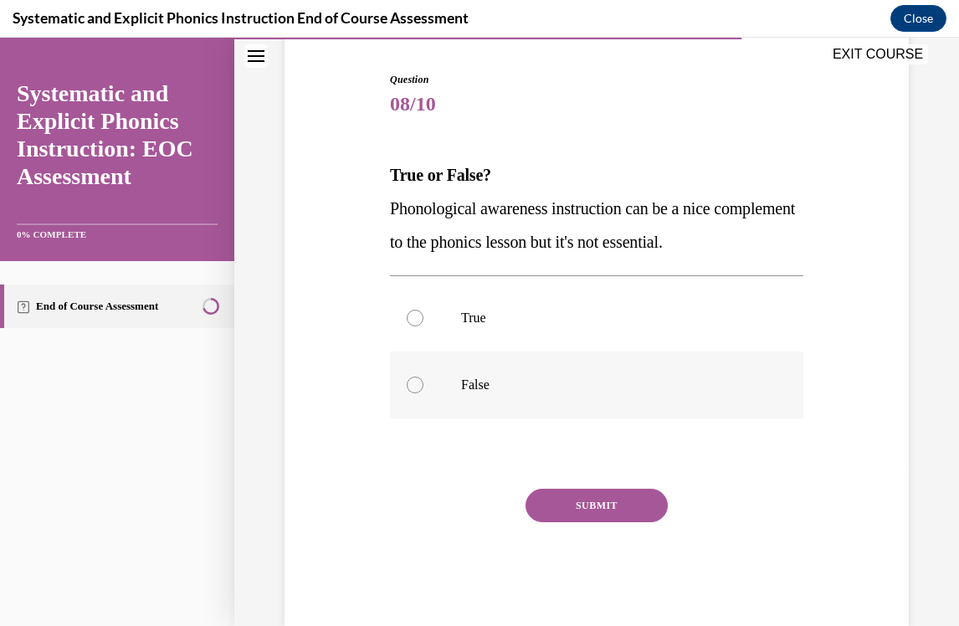
click at [509, 383] on p "False" at bounding box center [611, 385] width 300 height 17
click at [554, 503] on button "SUBMIT" at bounding box center [597, 505] width 142 height 33
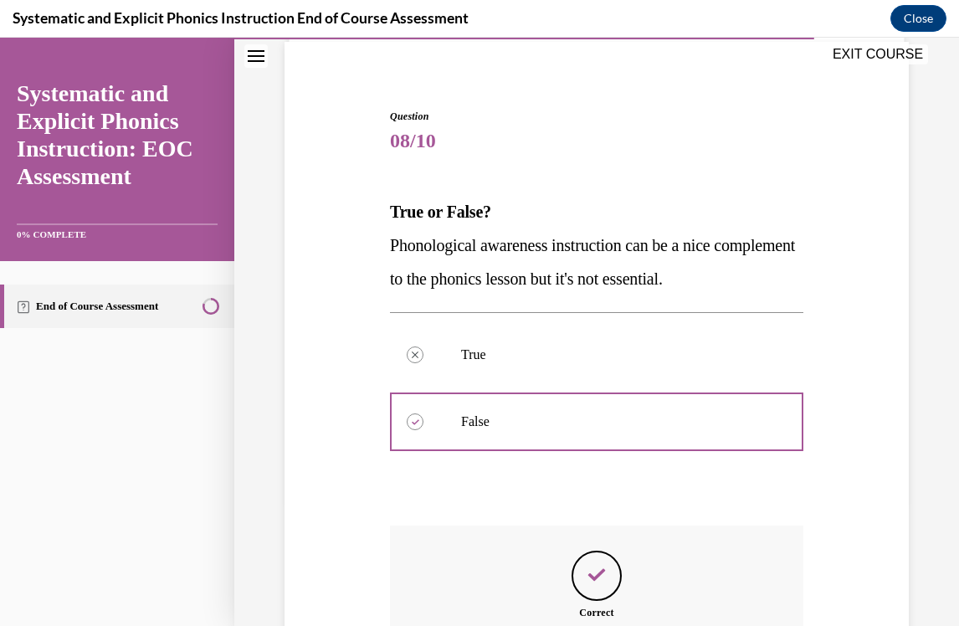
scroll to position [309, 0]
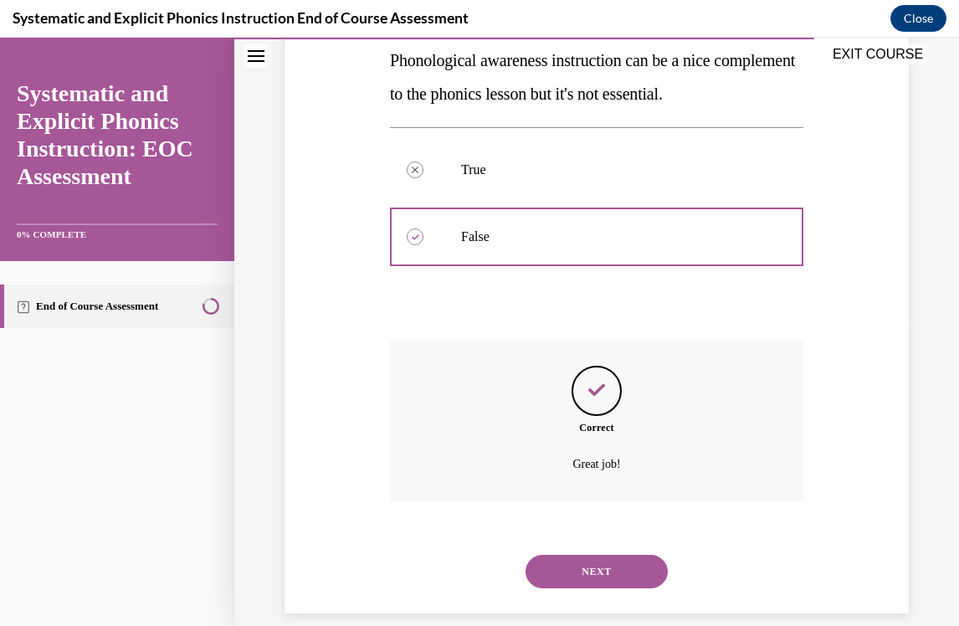
click at [565, 555] on button "NEXT" at bounding box center [597, 571] width 142 height 33
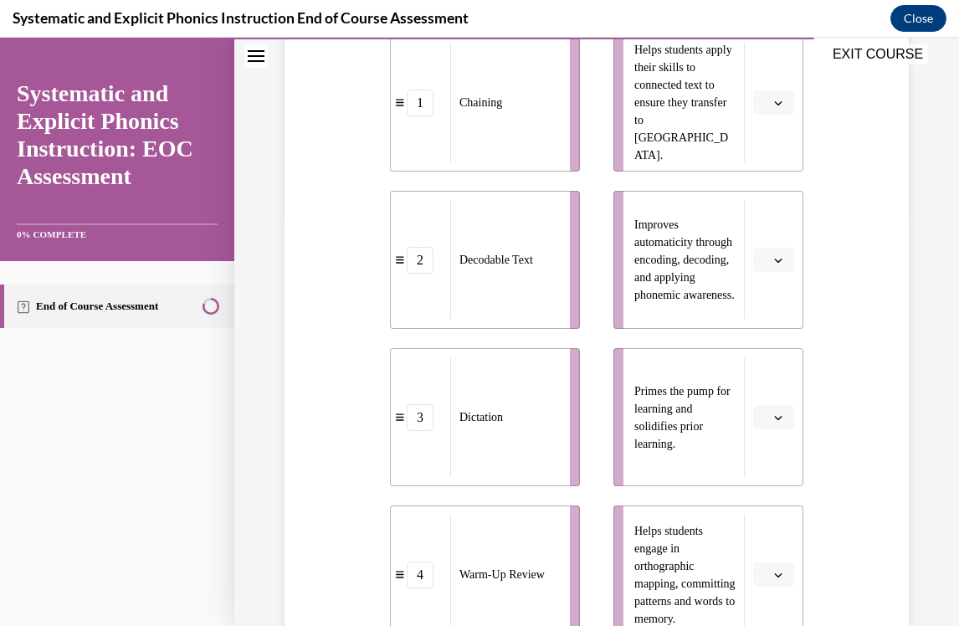
scroll to position [412, 0]
click at [774, 100] on icon "button" at bounding box center [778, 102] width 8 height 8
click at [775, 279] on div "4" at bounding box center [772, 272] width 42 height 33
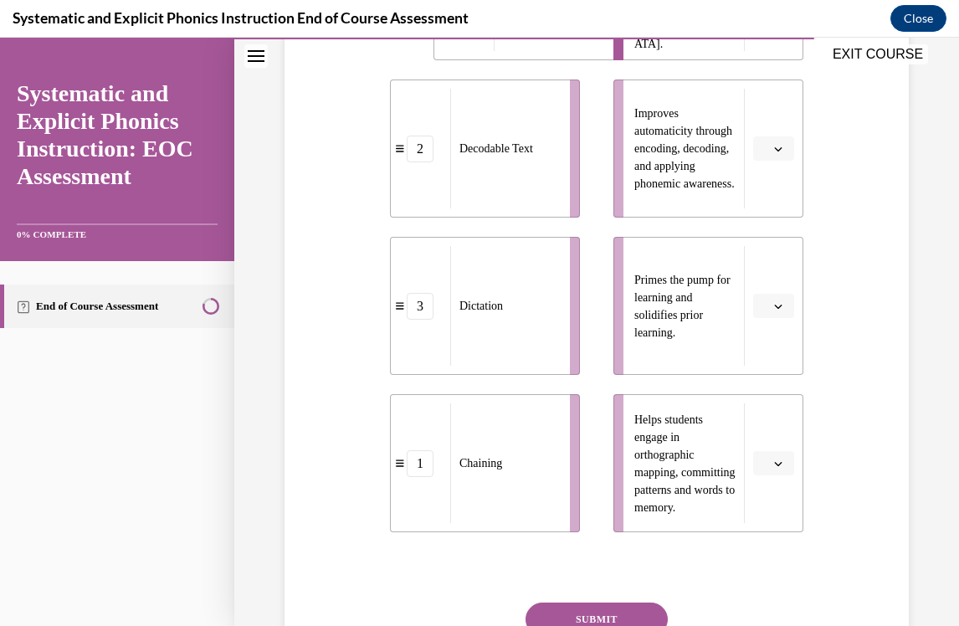
scroll to position [533, 0]
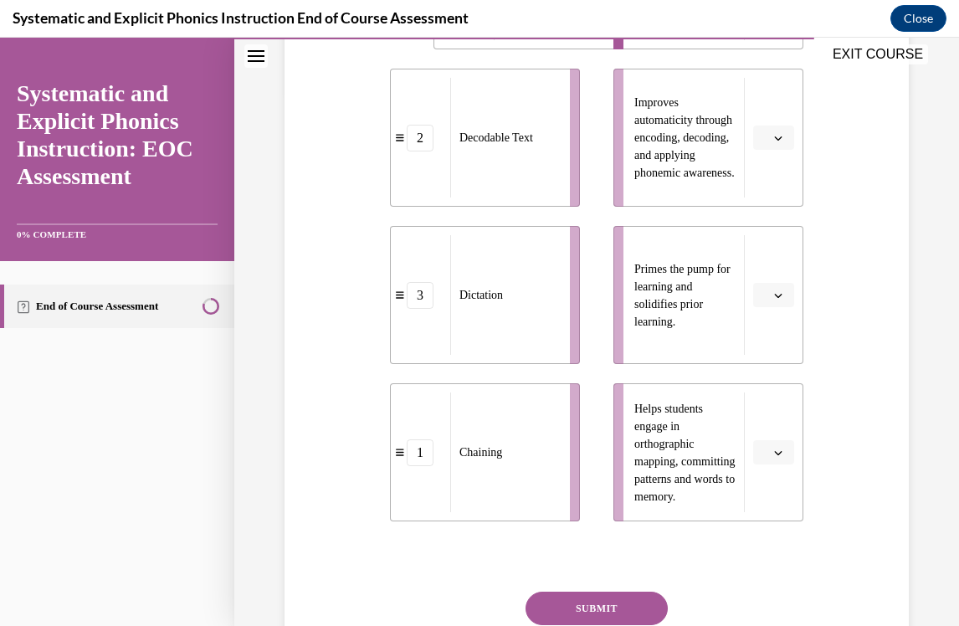
click at [770, 449] on button "button" at bounding box center [773, 452] width 41 height 25
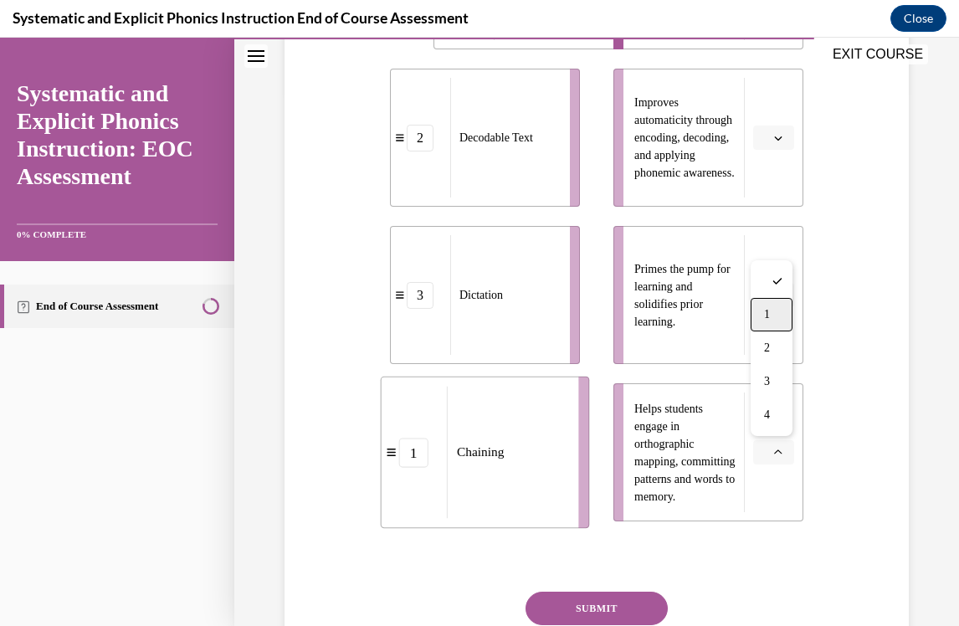
click at [776, 314] on div "1" at bounding box center [772, 314] width 42 height 33
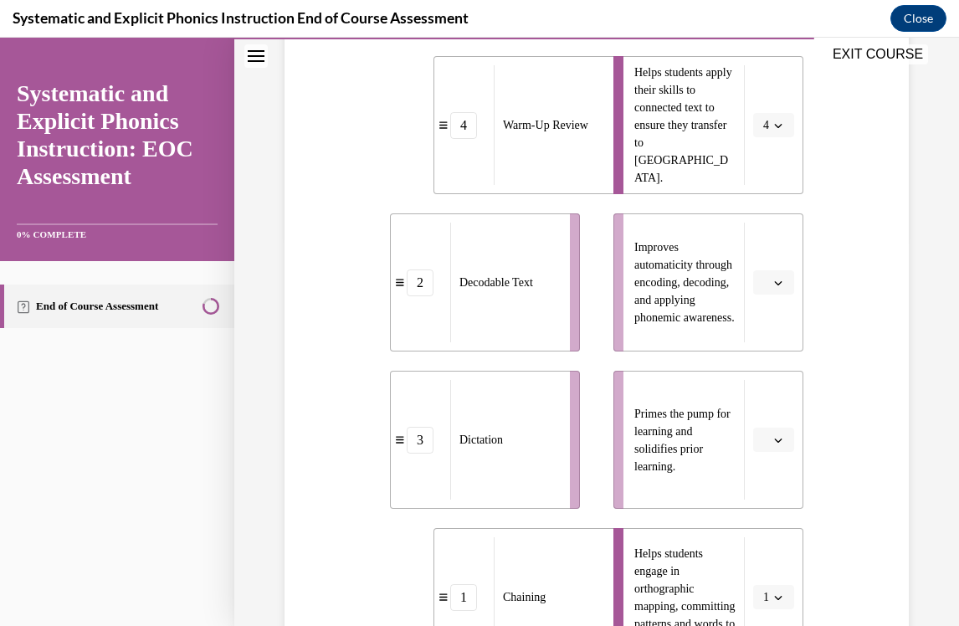
scroll to position [387, 0]
click at [767, 123] on span "4" at bounding box center [766, 126] width 6 height 17
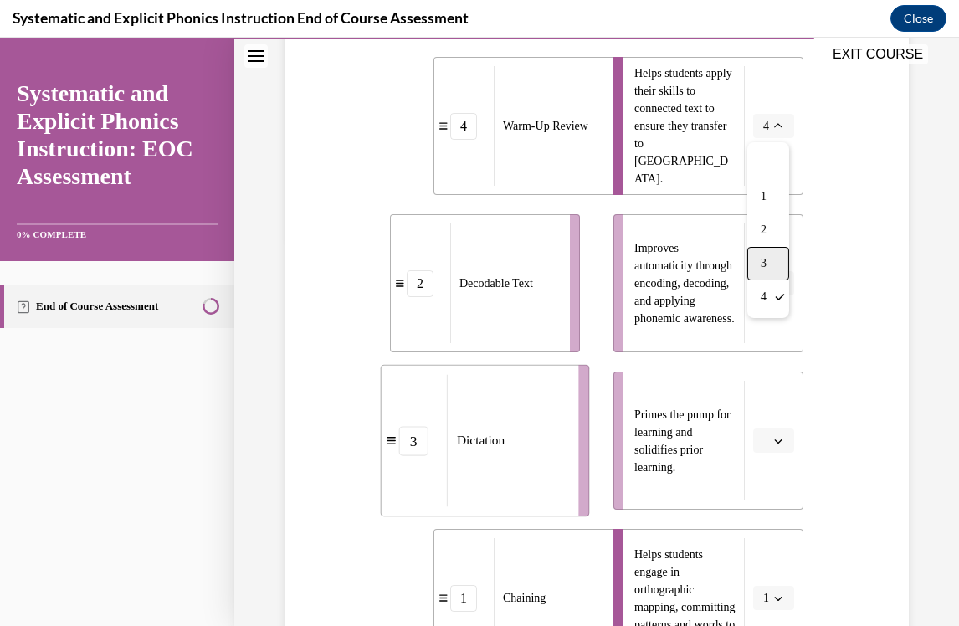
click at [767, 259] on span "3" at bounding box center [764, 263] width 6 height 13
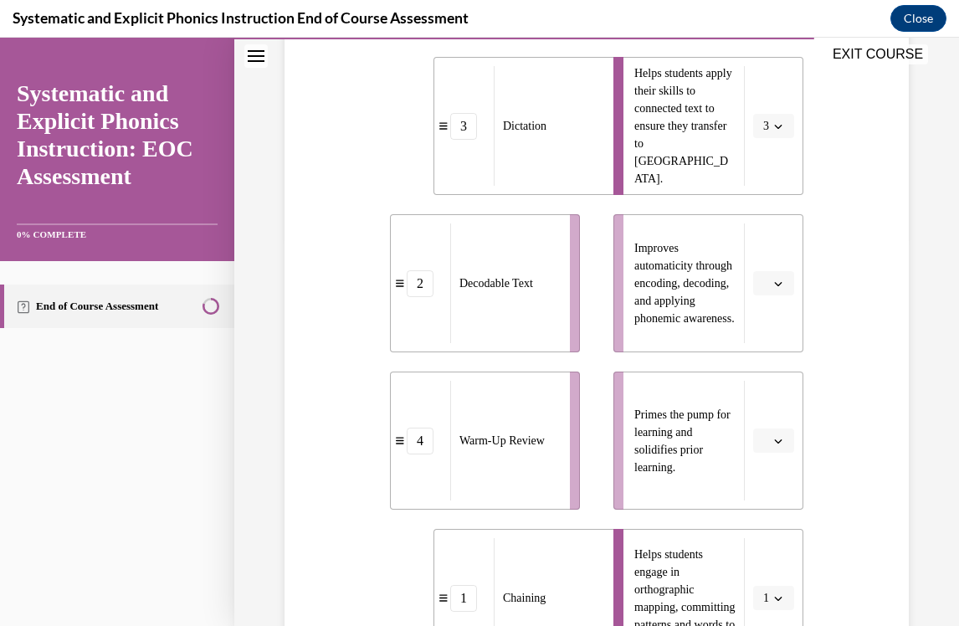
click at [768, 285] on span "Please select an option" at bounding box center [766, 283] width 6 height 17
click at [777, 417] on div "3" at bounding box center [772, 420] width 42 height 33
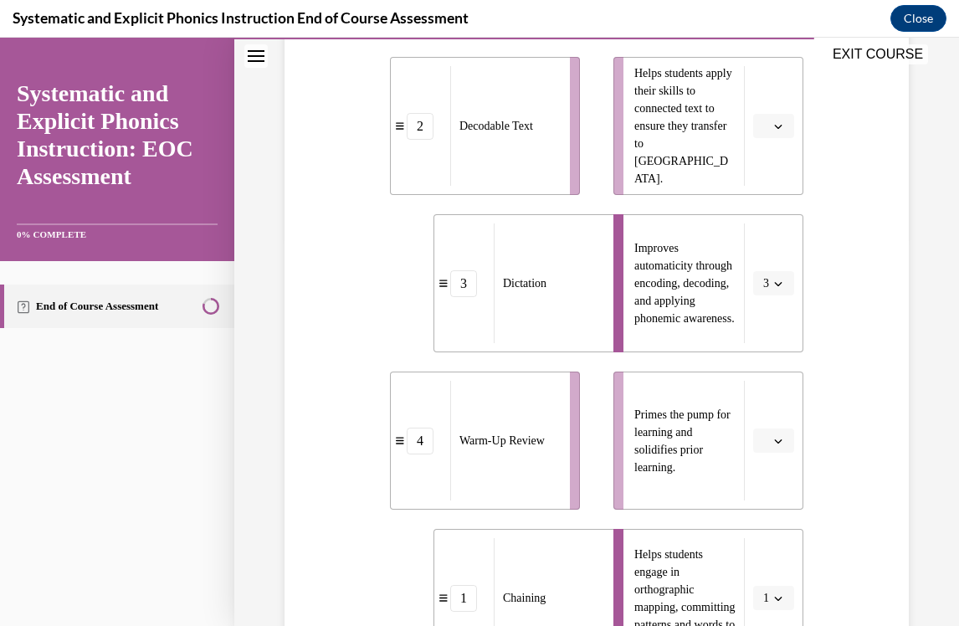
click at [783, 125] on span "button" at bounding box center [778, 127] width 12 height 12
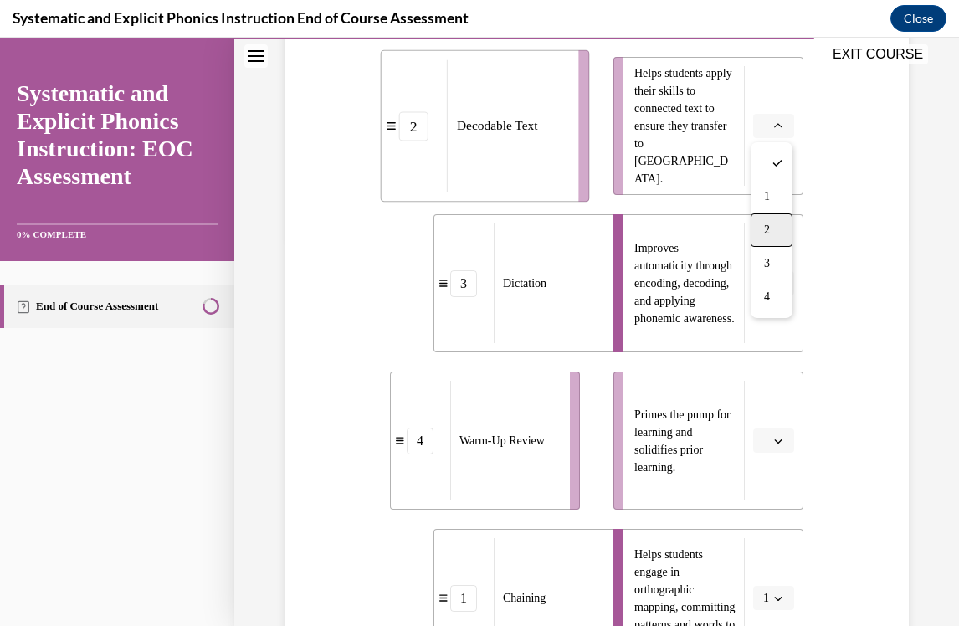
click at [777, 219] on div "2" at bounding box center [772, 229] width 42 height 33
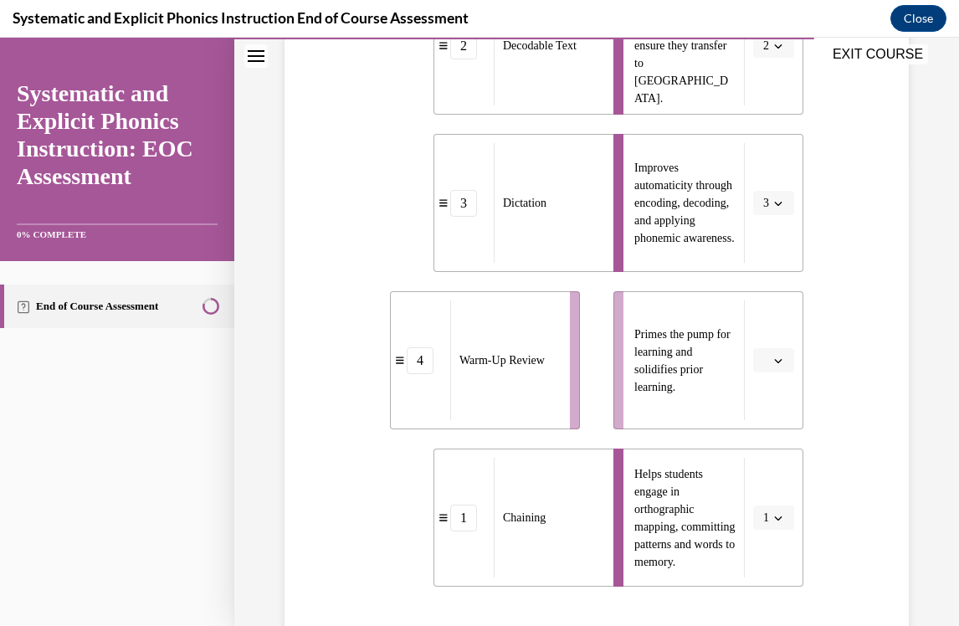
scroll to position [475, 0]
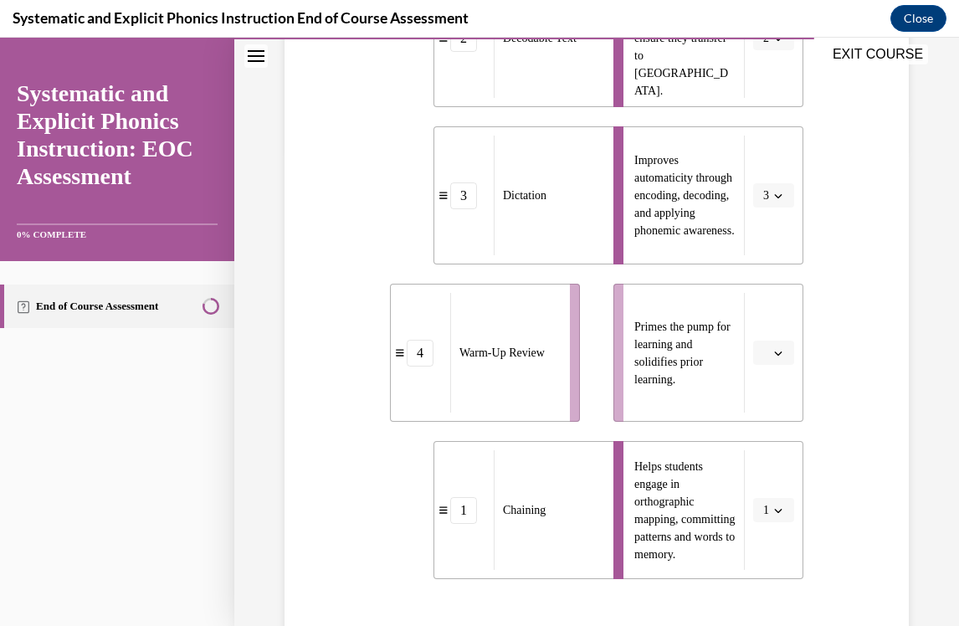
click at [767, 356] on span "Please select an option" at bounding box center [766, 353] width 6 height 17
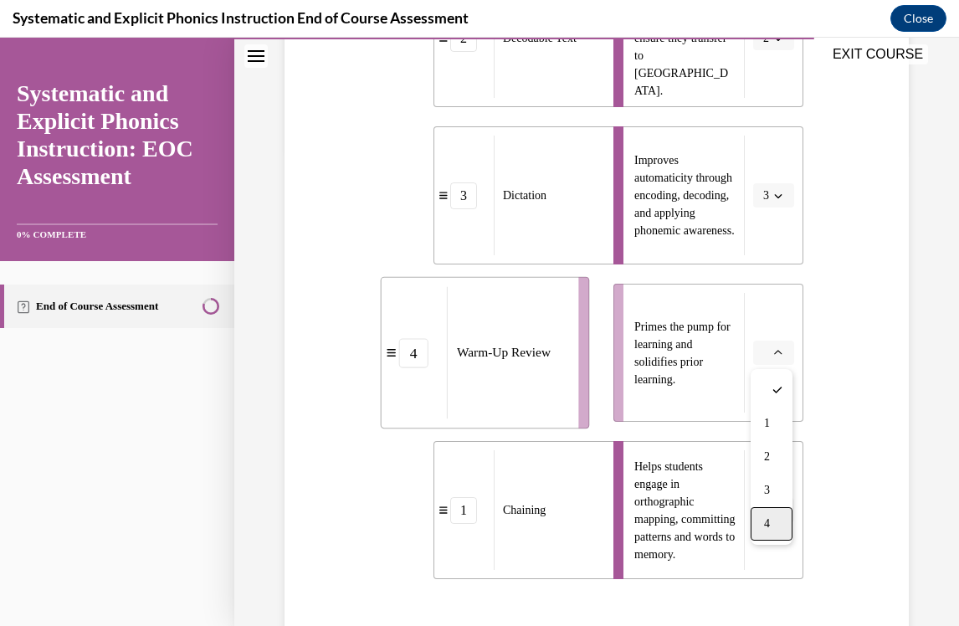
click at [780, 526] on div "4" at bounding box center [772, 523] width 42 height 33
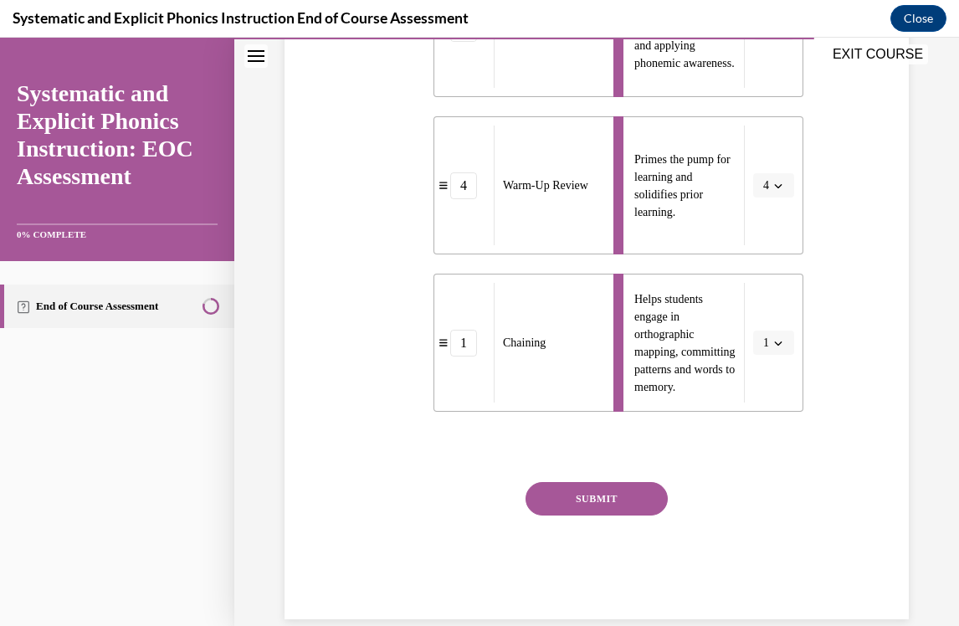
click at [626, 505] on button "SUBMIT" at bounding box center [597, 498] width 142 height 33
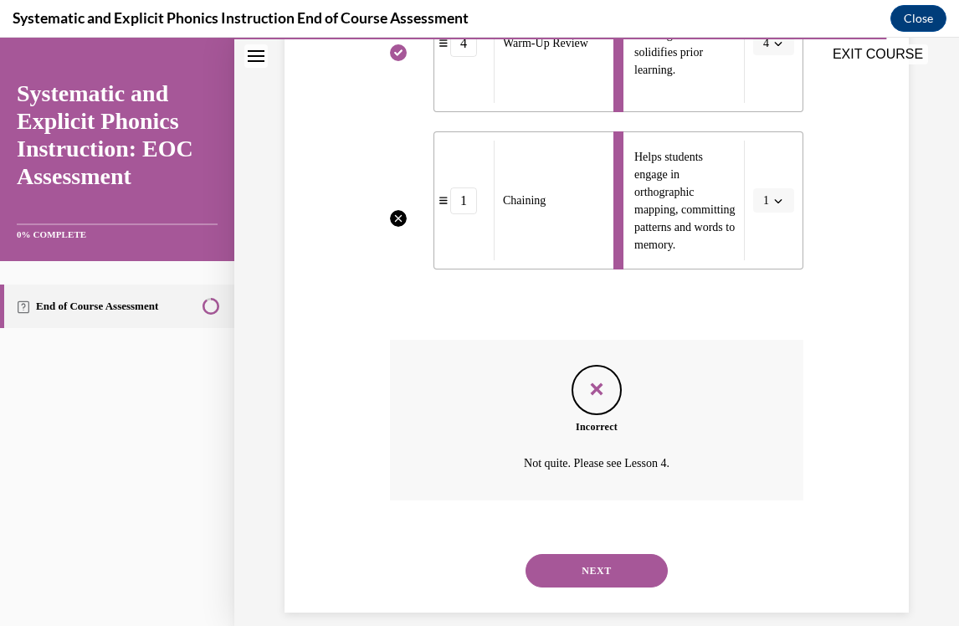
click at [608, 566] on button "NEXT" at bounding box center [597, 570] width 142 height 33
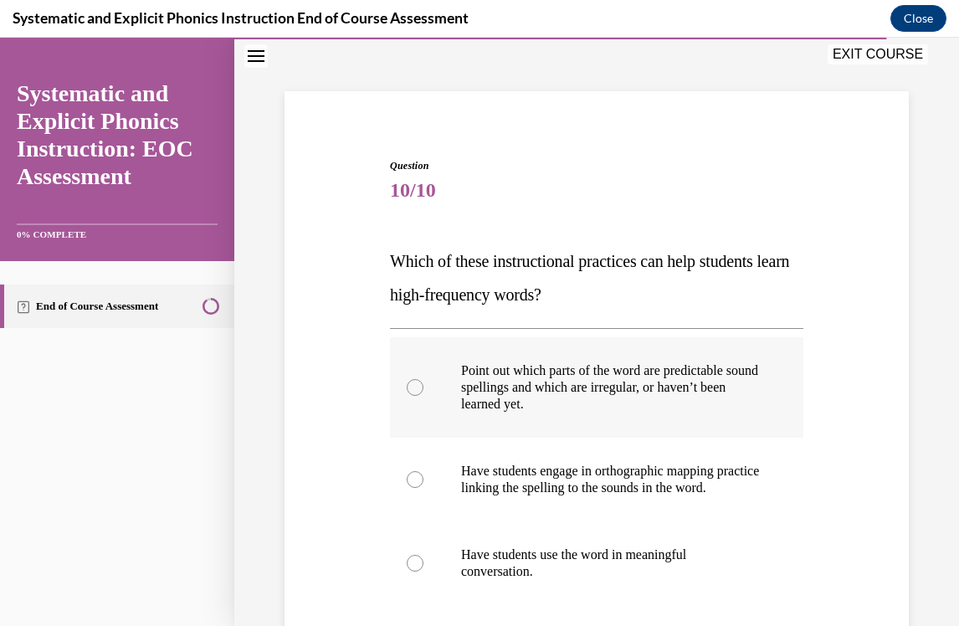
scroll to position [74, 0]
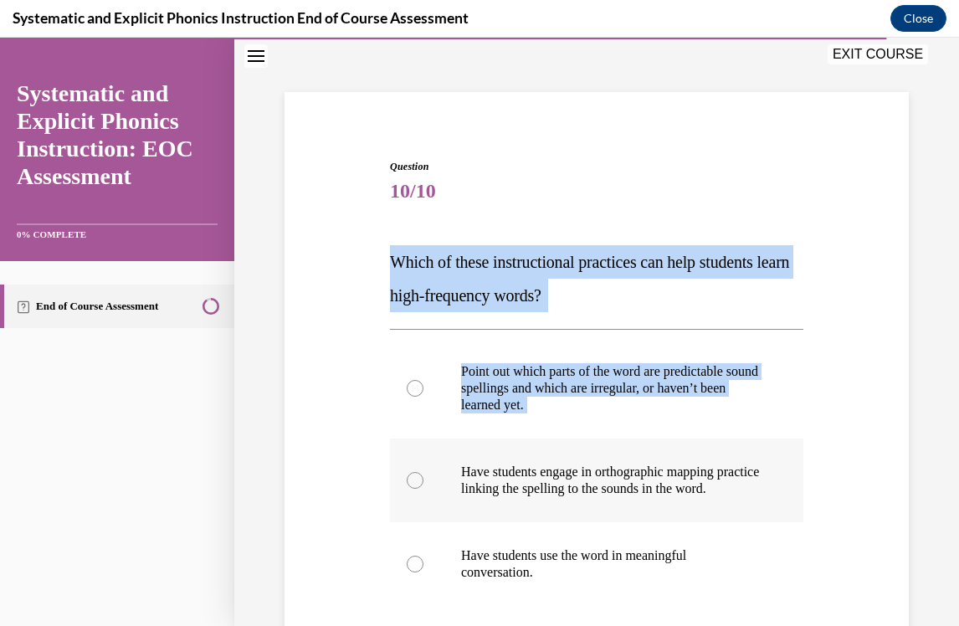
drag, startPoint x: 395, startPoint y: 254, endPoint x: 557, endPoint y: 454, distance: 257.6
click at [558, 454] on div "Question 10/10 Which of these instructional practices can help students learn h…" at bounding box center [596, 519] width 413 height 721
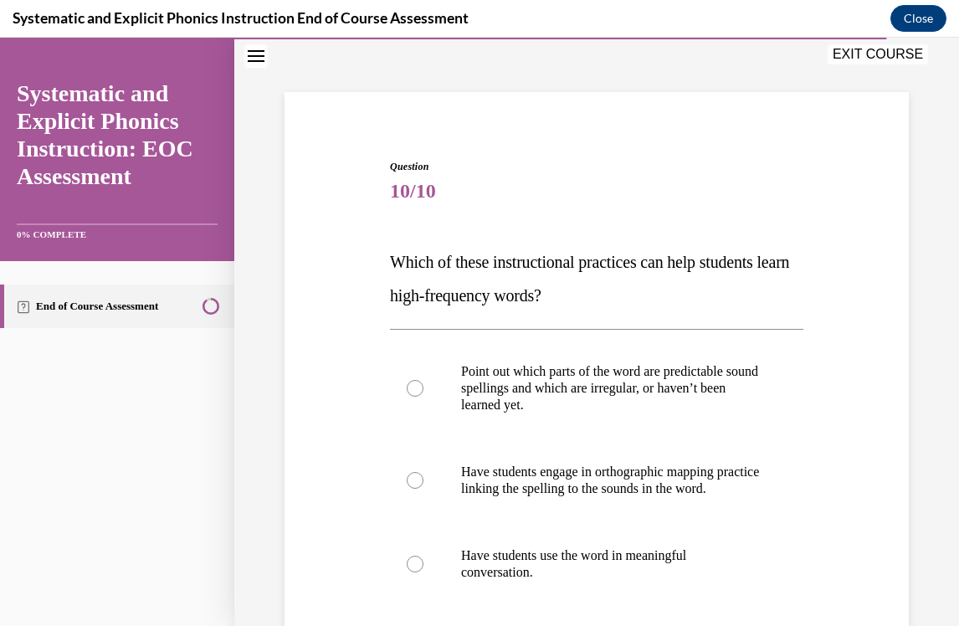
click at [498, 240] on div "Question 10/10 Which of these instructional practices can help students learn h…" at bounding box center [596, 519] width 413 height 721
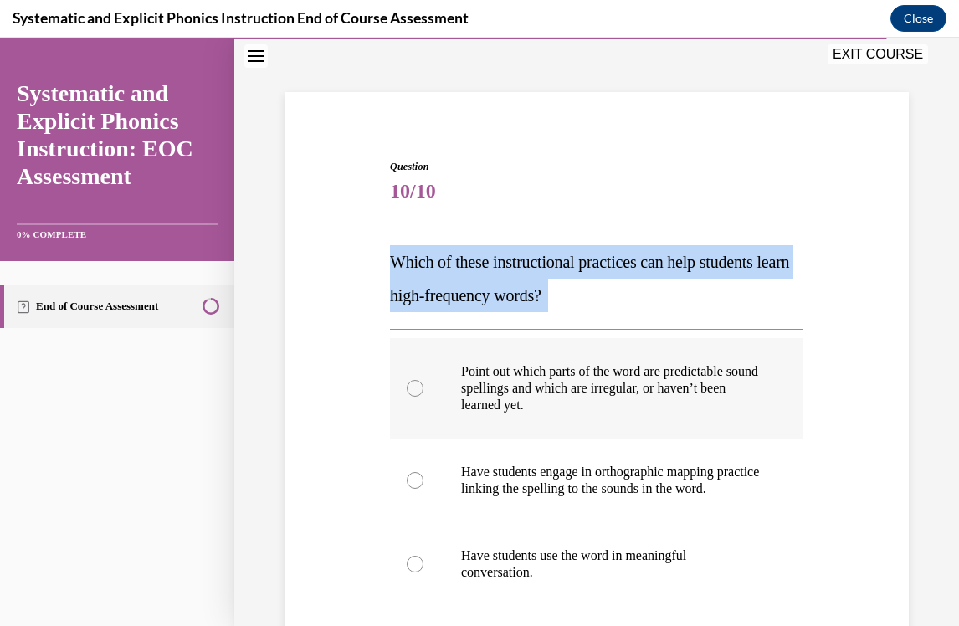
drag, startPoint x: 395, startPoint y: 220, endPoint x: 535, endPoint y: 380, distance: 212.3
click at [555, 251] on p "Which of these instructional practices can help students learn high-frequency w…" at bounding box center [596, 278] width 413 height 67
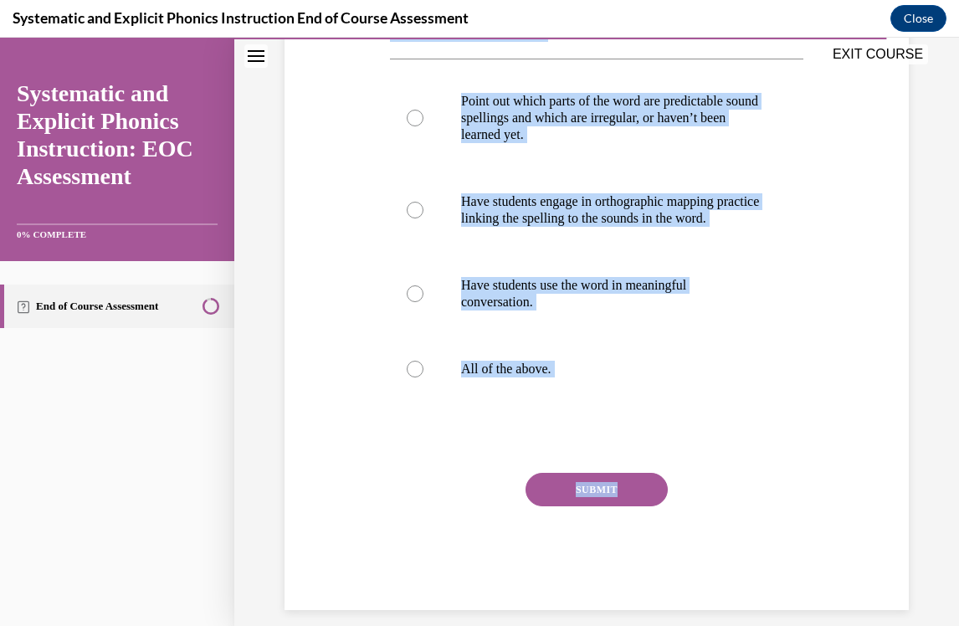
scroll to position [358, 0]
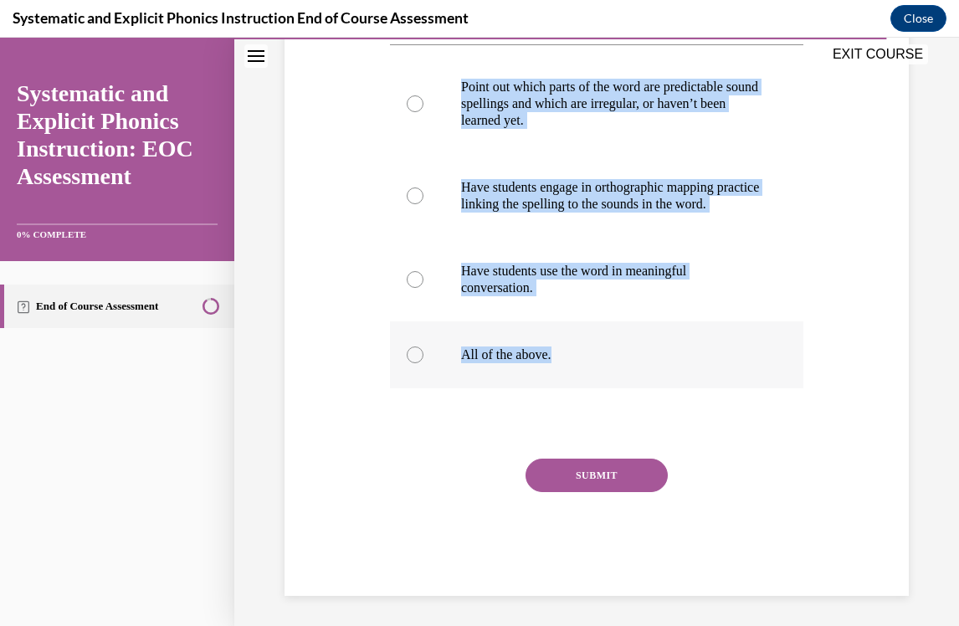
drag, startPoint x: 393, startPoint y: 265, endPoint x: 561, endPoint y: 378, distance: 201.9
click at [561, 378] on div "Question 10/10 Which of these instructional practices can help students learn h…" at bounding box center [596, 234] width 413 height 721
copy div "Which of these instructional practices can help students learn high-frequency w…"
click at [521, 363] on p "All of the above." at bounding box center [611, 354] width 300 height 17
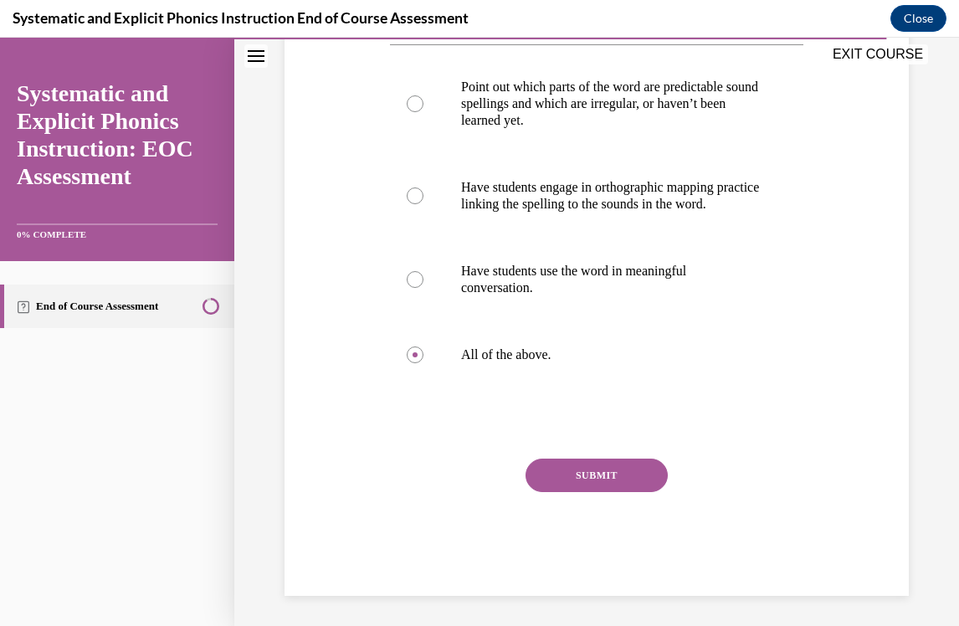
click at [576, 492] on button "SUBMIT" at bounding box center [597, 475] width 142 height 33
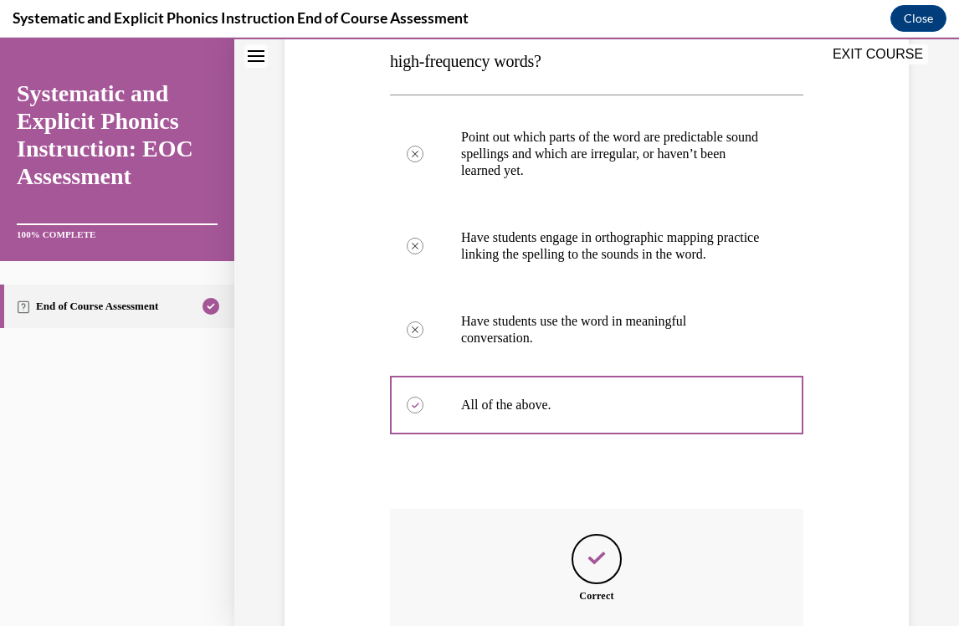
scroll to position [493, 0]
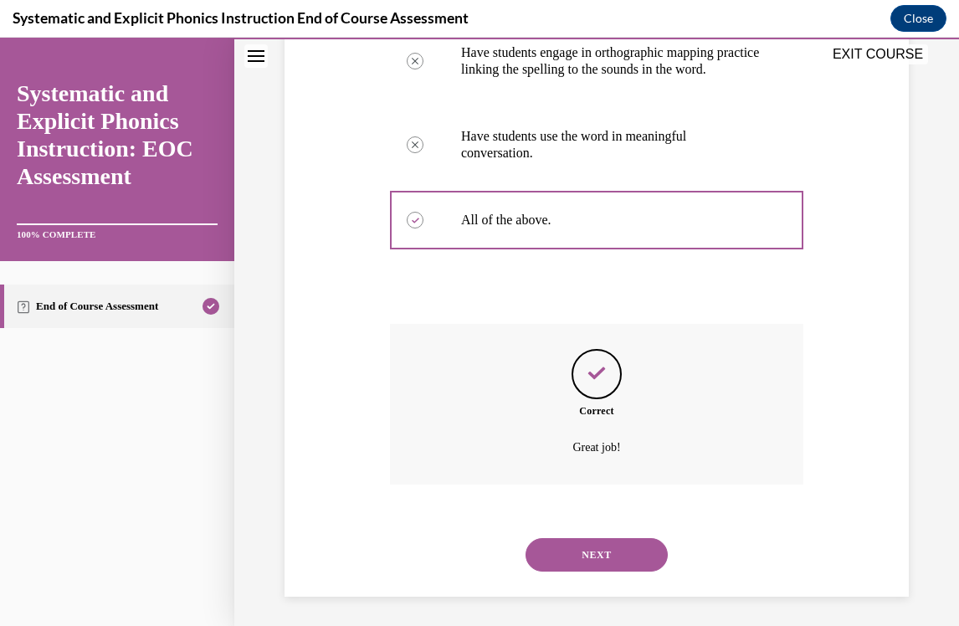
click at [587, 541] on button "NEXT" at bounding box center [597, 554] width 142 height 33
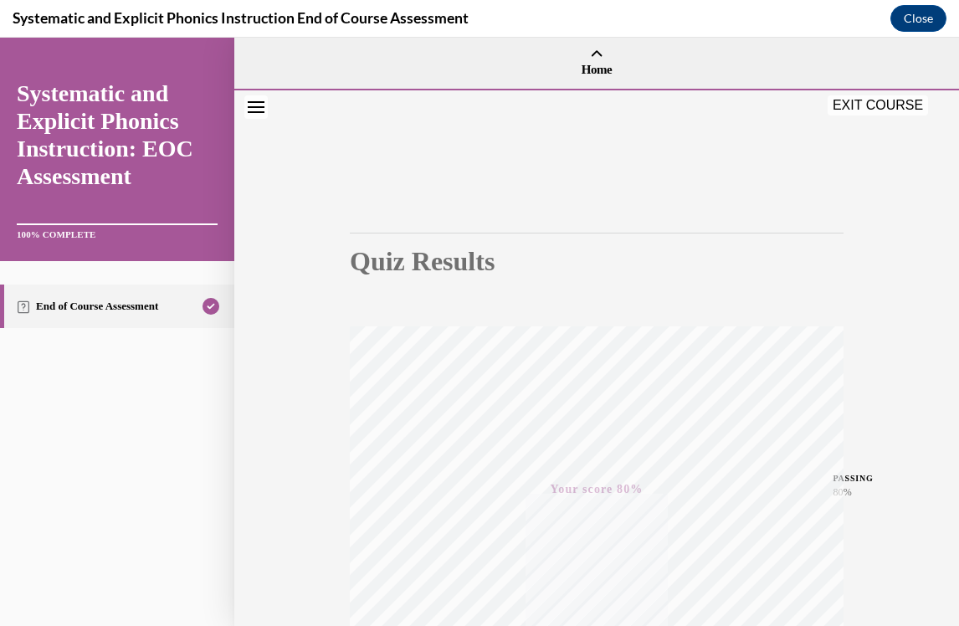
scroll to position [0, 0]
click at [860, 97] on button "EXIT COURSE" at bounding box center [878, 105] width 100 height 20
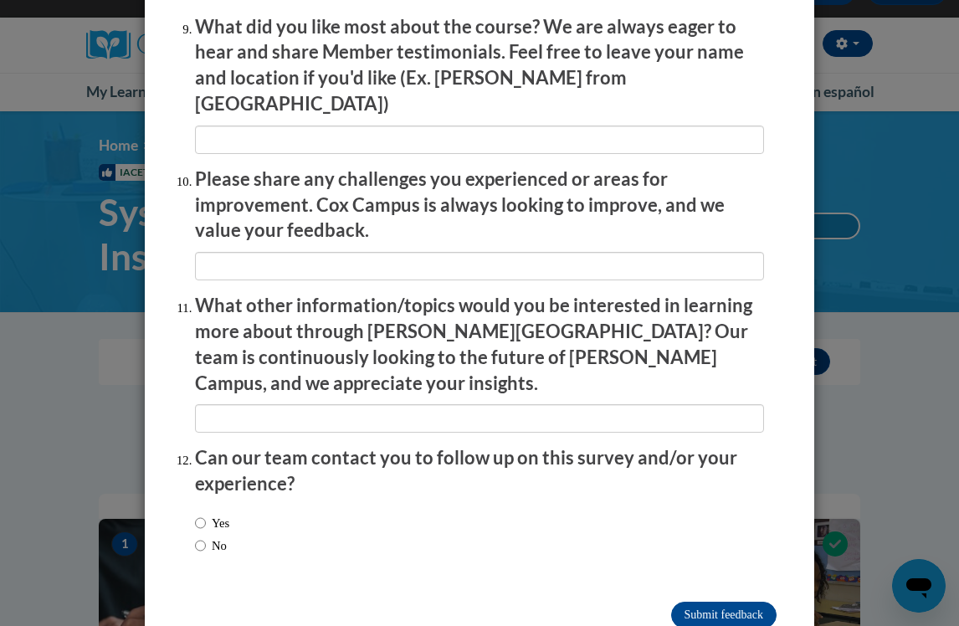
scroll to position [2832, 0]
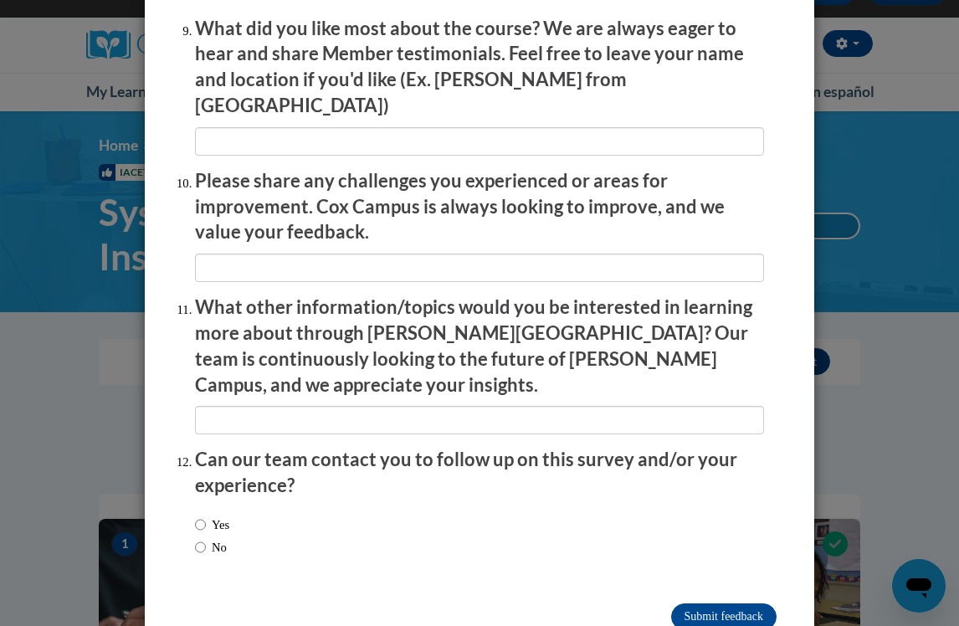
click at [404, 447] on p "Can our team contact you to follow up on this survey and/or your experience?" at bounding box center [479, 473] width 569 height 52
click at [399, 507] on div "Yes No" at bounding box center [479, 538] width 569 height 63
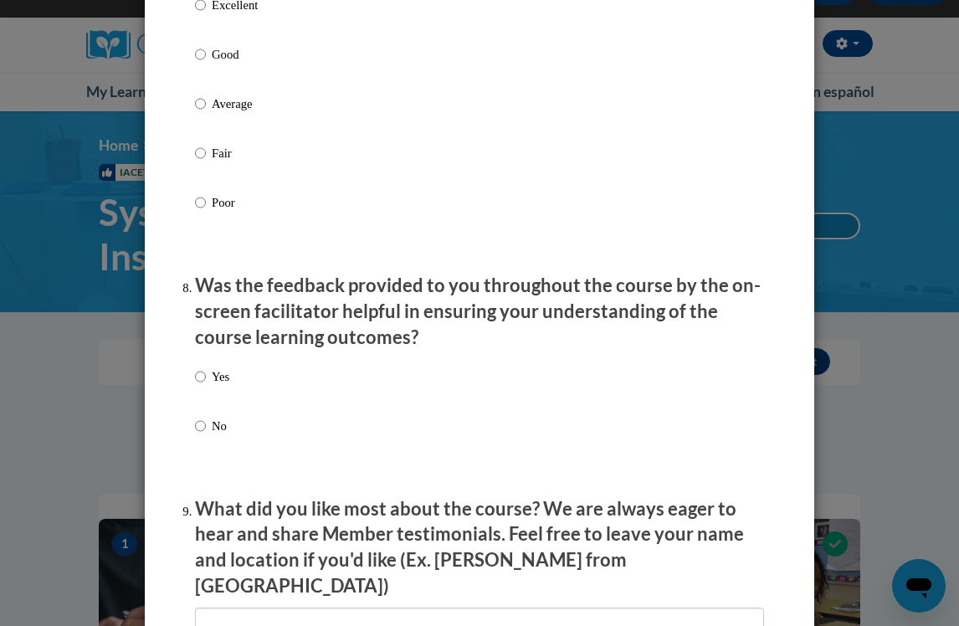
scroll to position [2188, 0]
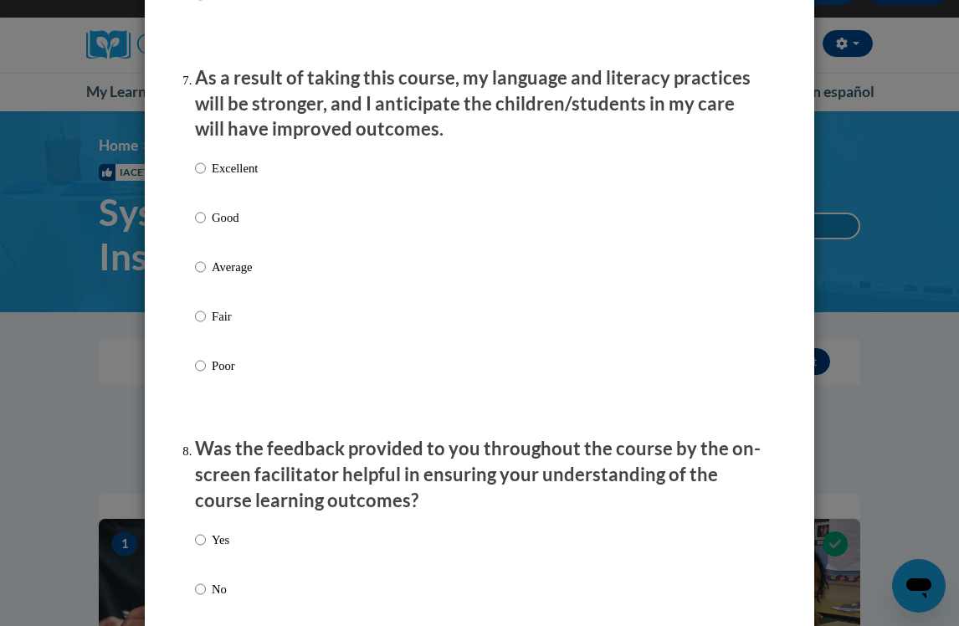
click at [438, 350] on div "Excellent Good Average Fair Poor" at bounding box center [479, 287] width 569 height 273
click at [469, 187] on div "Excellent Good Average Fair Poor" at bounding box center [479, 287] width 569 height 273
click at [269, 173] on div "Excellent Good Average Fair Poor" at bounding box center [479, 287] width 569 height 273
click at [241, 173] on p "Excellent" at bounding box center [235, 168] width 46 height 18
click at [206, 173] on input "Excellent" at bounding box center [200, 168] width 11 height 18
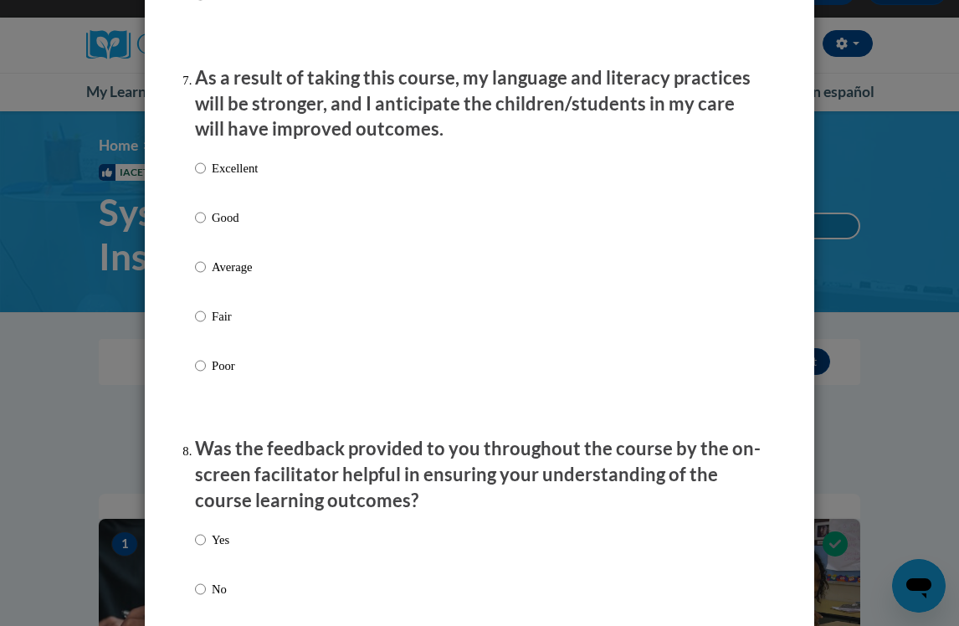
radio input "true"
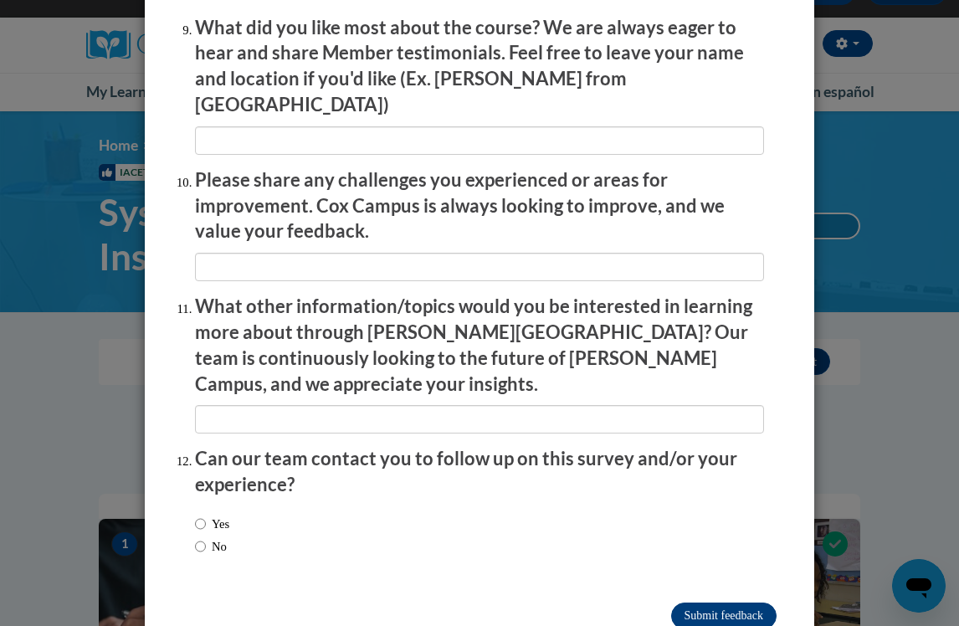
scroll to position [2832, 0]
click at [722, 603] on input "Submit feedback" at bounding box center [723, 616] width 105 height 27
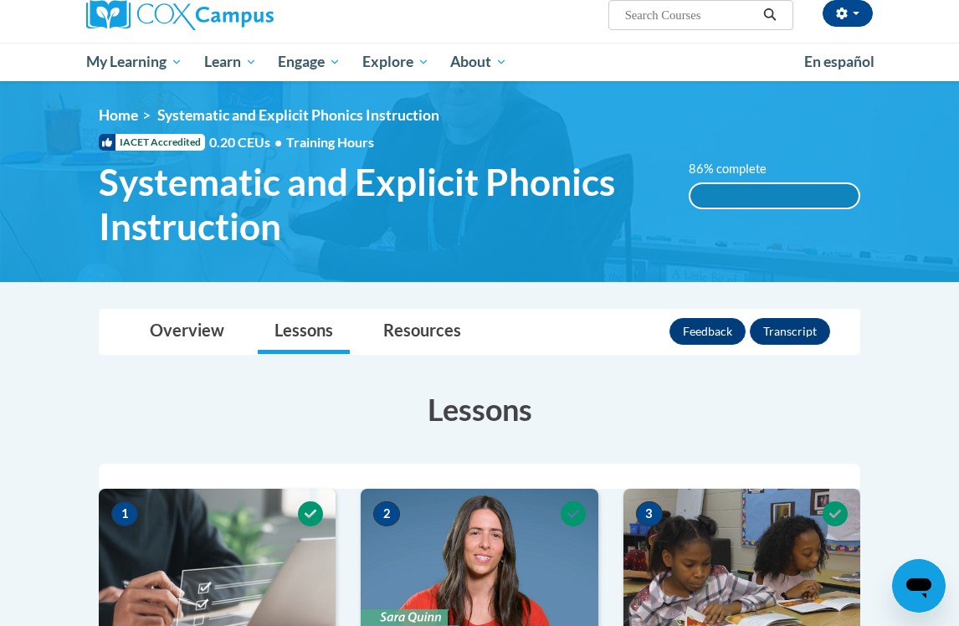
scroll to position [141, 0]
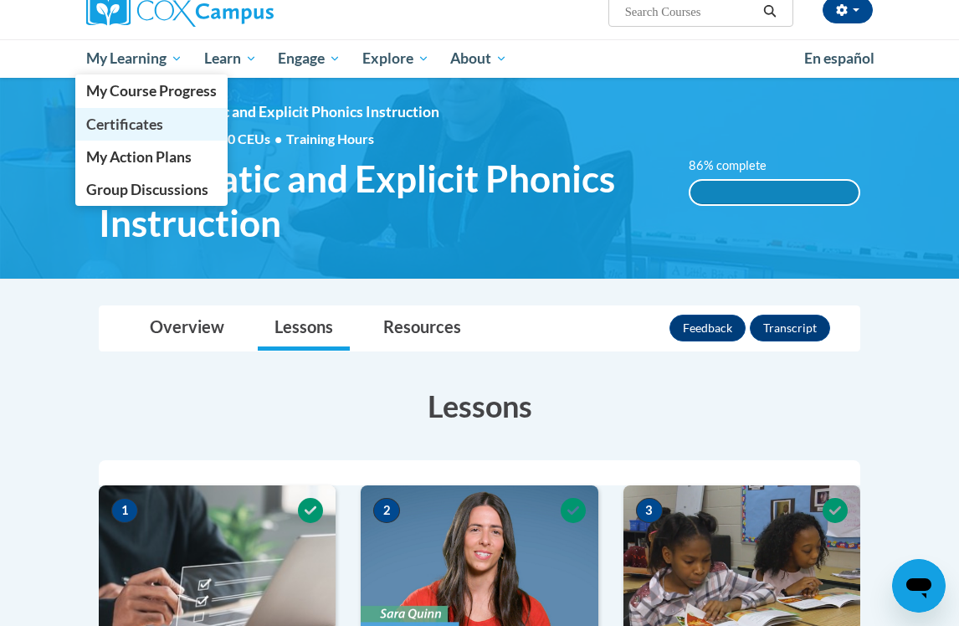
click at [175, 118] on link "Certificates" at bounding box center [151, 124] width 152 height 33
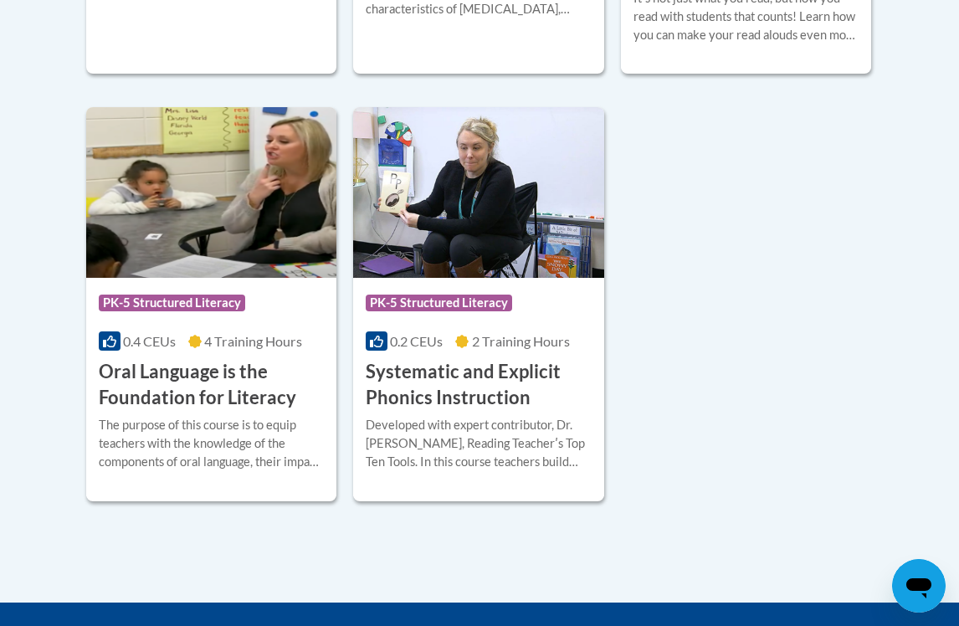
scroll to position [914, 0]
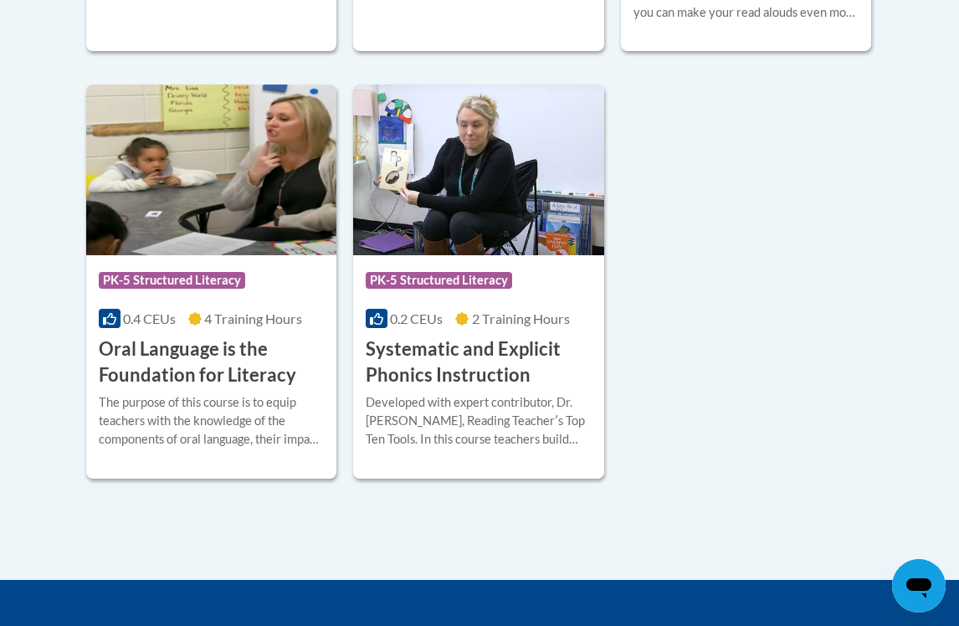
click at [423, 431] on div "Developed with expert contributor, Dr. Deborah Glaser, Reading Teacherʹs Top Te…" at bounding box center [478, 420] width 225 height 55
